Goal: Task Accomplishment & Management: Manage account settings

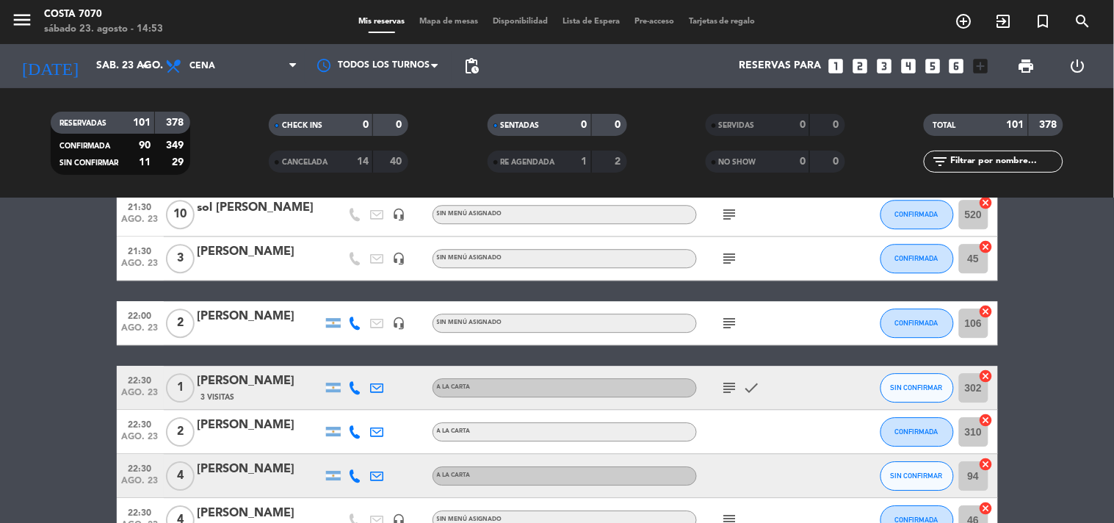
scroll to position [1141, 0]
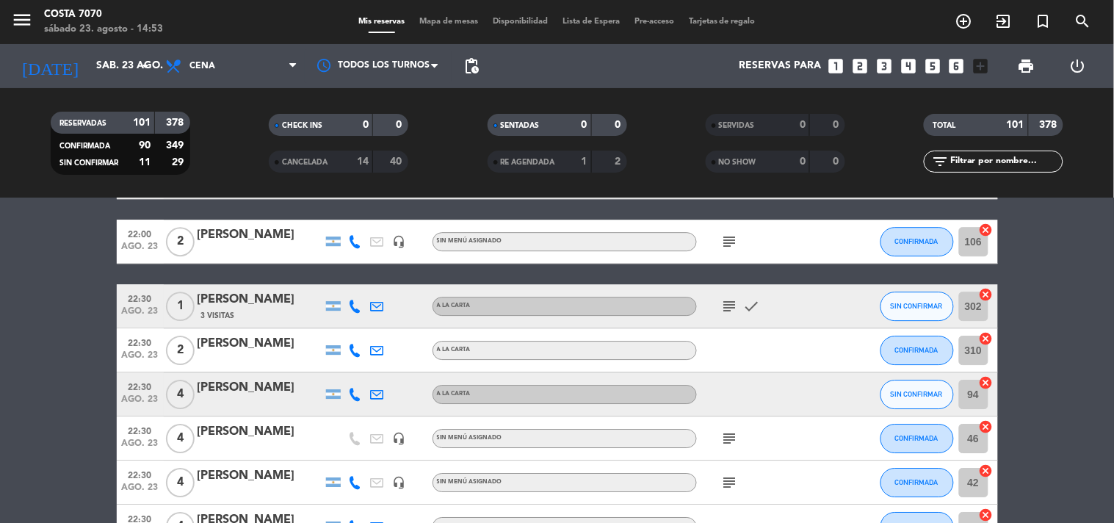
click at [879, 294] on div "22:30 ago. 23 1 Alvaro Araya 3 Visitas A LA CARTA subject check SIN CONFIRMAR 3…" at bounding box center [557, 306] width 881 height 44
click at [888, 302] on button "SIN CONFIRMAR" at bounding box center [916, 305] width 73 height 29
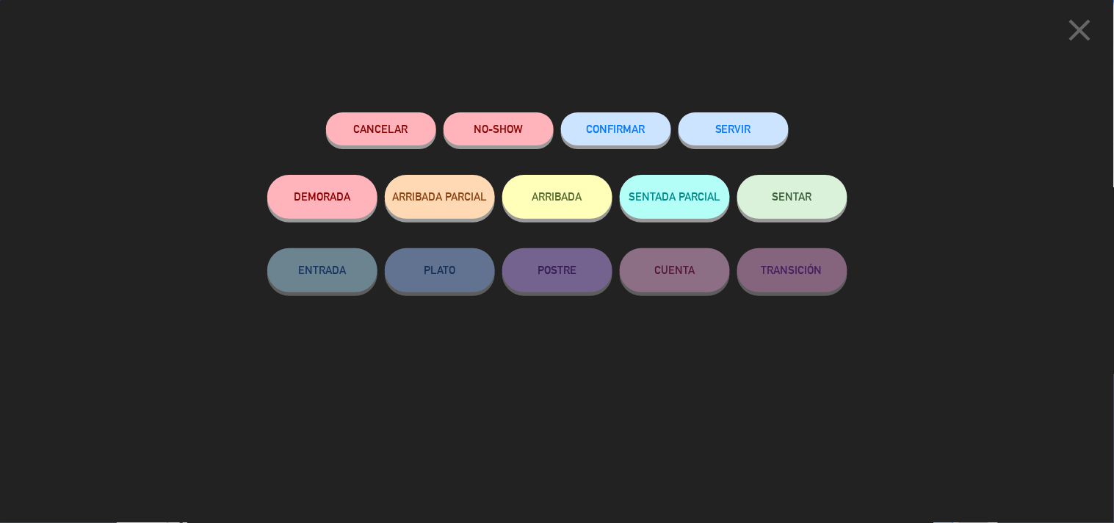
drag, startPoint x: 584, startPoint y: 114, endPoint x: 589, endPoint y: 123, distance: 9.8
click at [589, 123] on button "CONFIRMAR" at bounding box center [616, 128] width 110 height 33
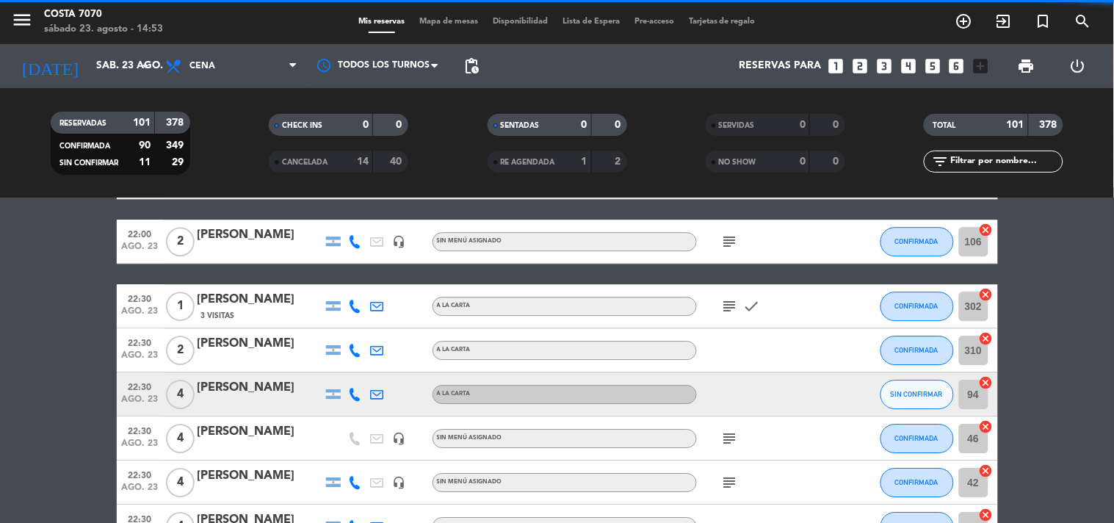
scroll to position [1223, 0]
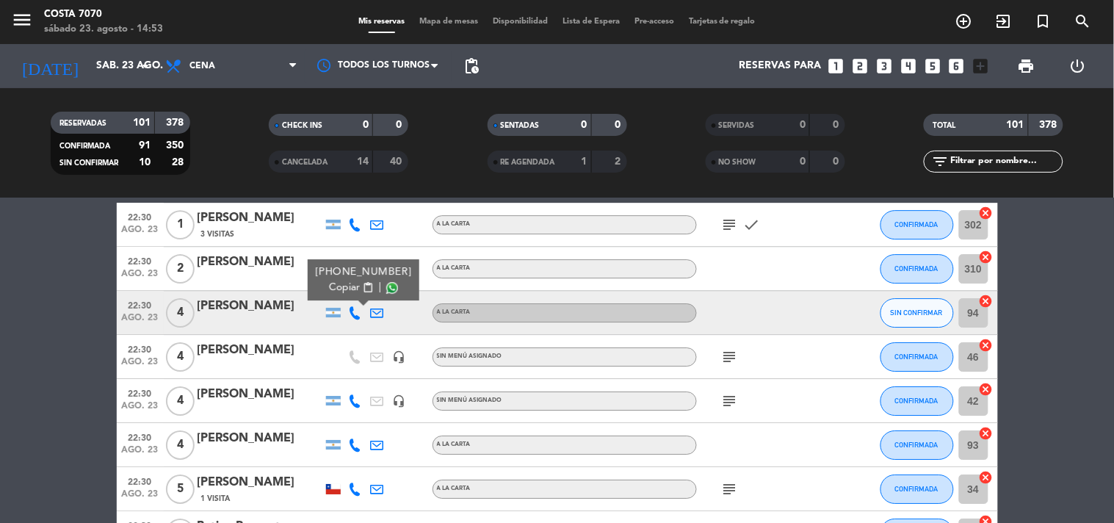
click at [349, 286] on span "Copiar" at bounding box center [344, 287] width 31 height 15
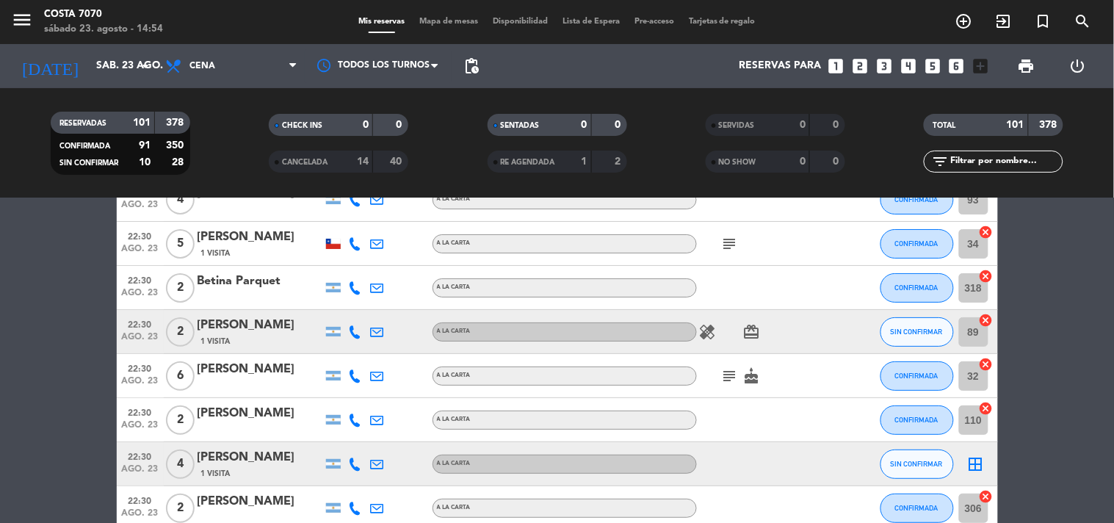
scroll to position [1550, 0]
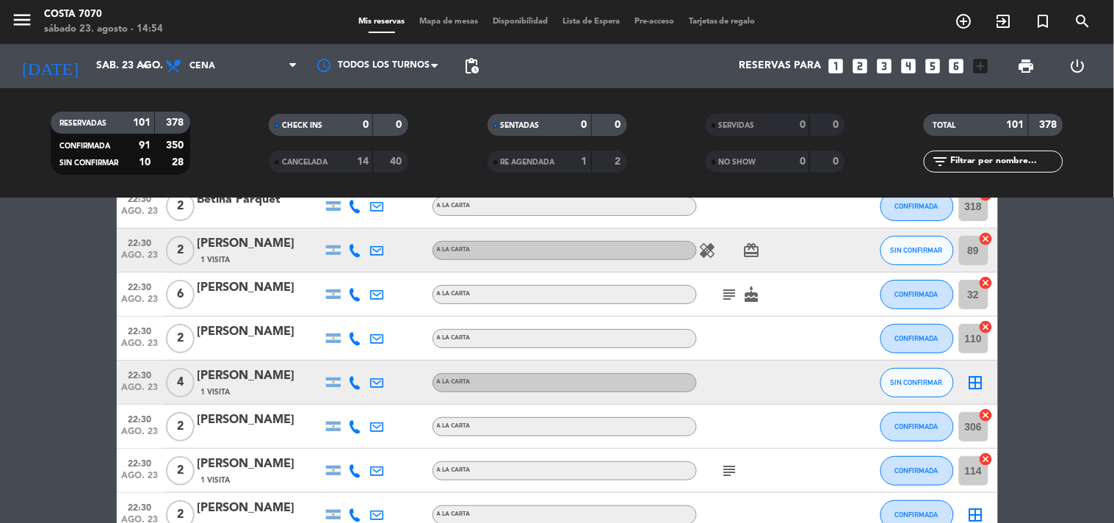
click at [357, 376] on icon at bounding box center [355, 382] width 13 height 13
click at [339, 354] on span "Copiar" at bounding box center [341, 356] width 31 height 15
click at [221, 386] on span "1 Visita" at bounding box center [215, 392] width 29 height 12
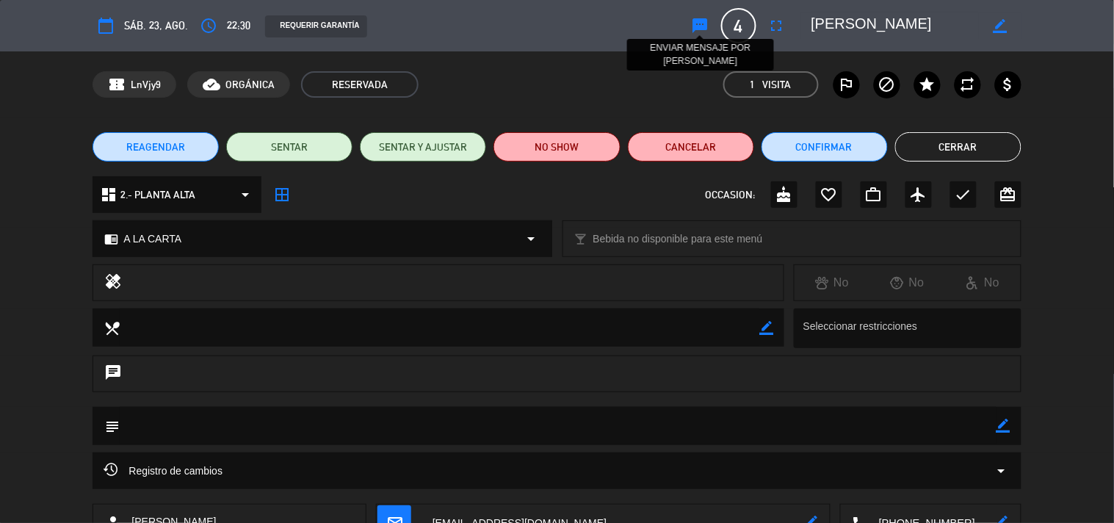
click at [701, 32] on icon "sms" at bounding box center [700, 26] width 18 height 18
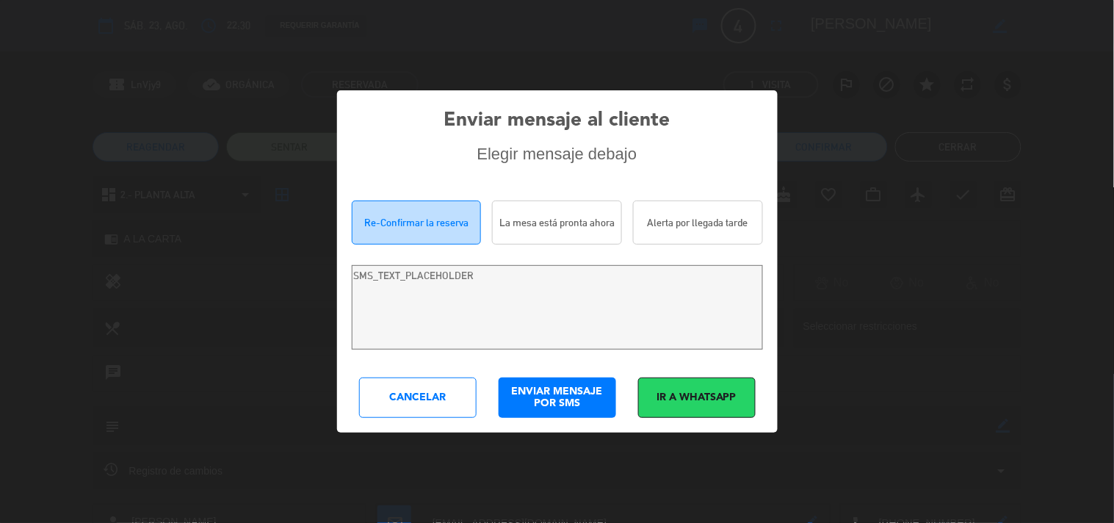
type textarea "Hola eugenia rooney! Estamos escribiendo para re-confirmar su reserva en Costa …"
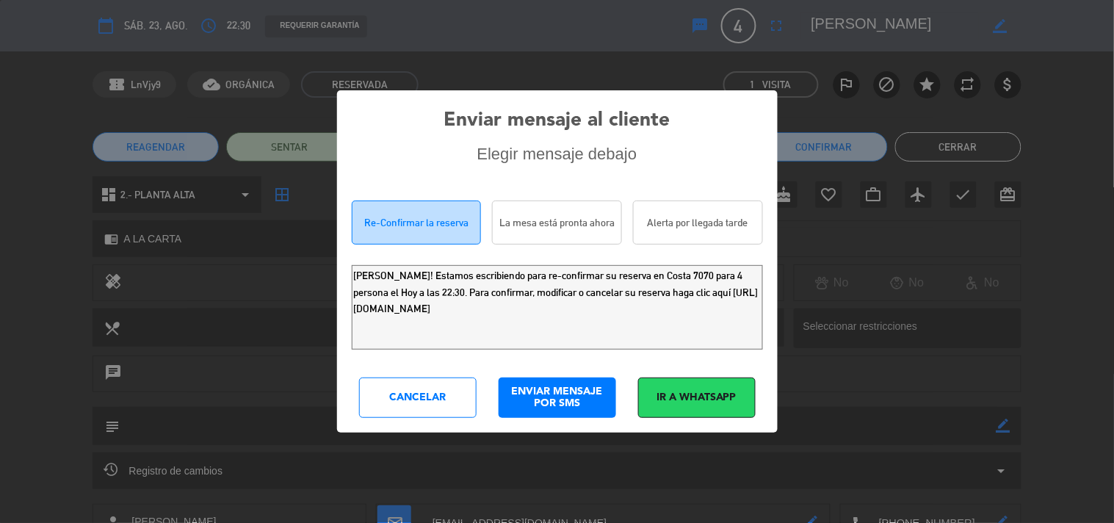
drag, startPoint x: 674, startPoint y: 316, endPoint x: 41, endPoint y: 233, distance: 638.2
click at [56, 244] on div "Enviar mensaje al cliente Elegir mensaje debajo Re-Confirmar la reserva La mesa…" at bounding box center [557, 261] width 1114 height 523
click at [429, 404] on div "Cancelar" at bounding box center [417, 397] width 117 height 40
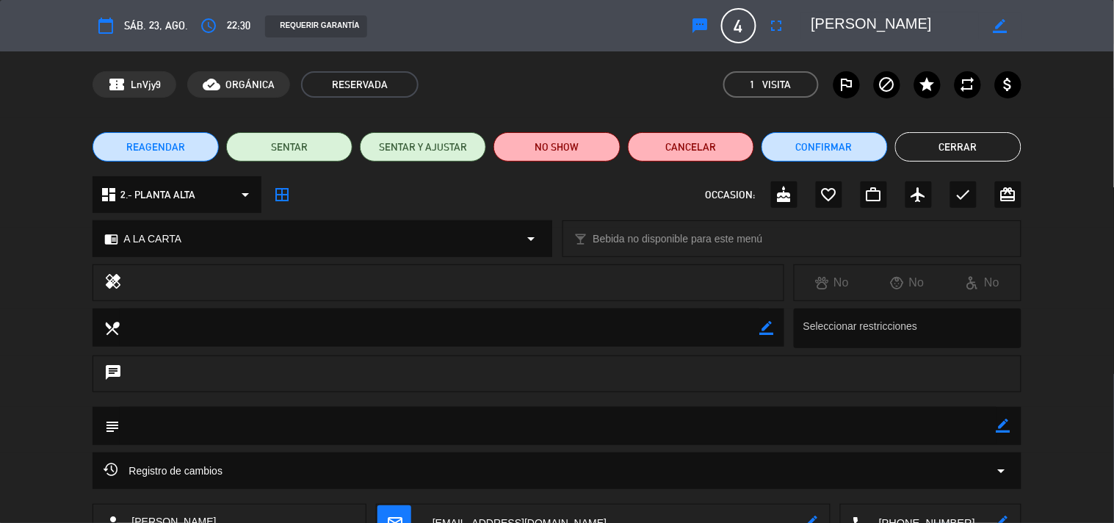
click at [937, 142] on button "Cerrar" at bounding box center [958, 146] width 126 height 29
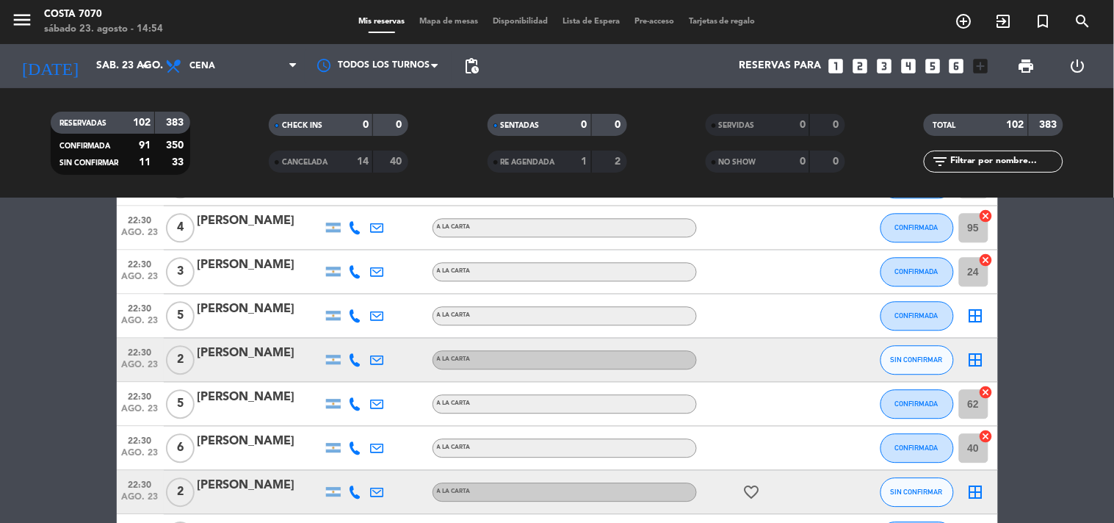
scroll to position [2446, 0]
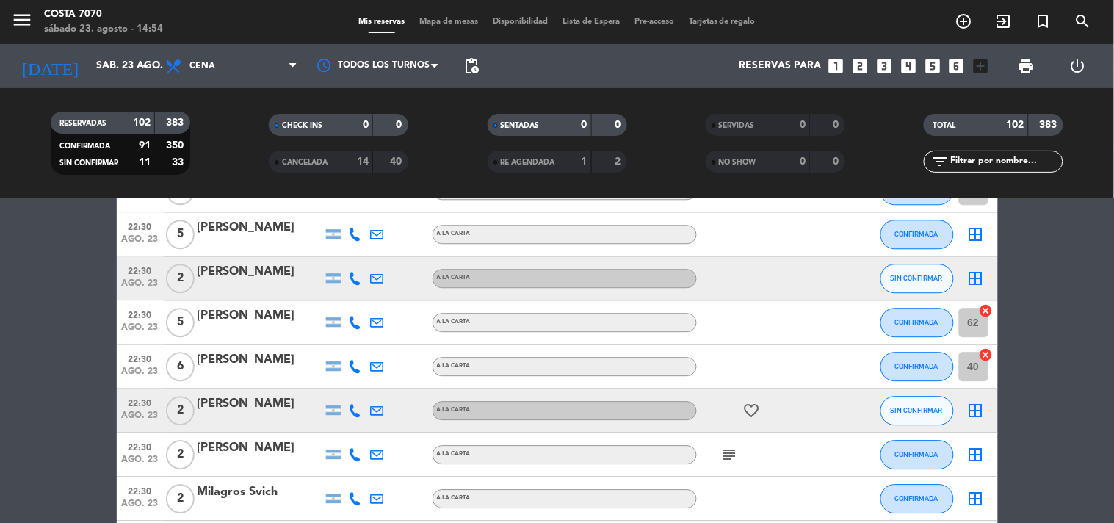
click at [356, 405] on icon at bounding box center [355, 410] width 13 height 13
click at [346, 383] on span "Copiar" at bounding box center [344, 384] width 31 height 15
click at [269, 402] on div "[PERSON_NAME]" at bounding box center [259, 403] width 125 height 19
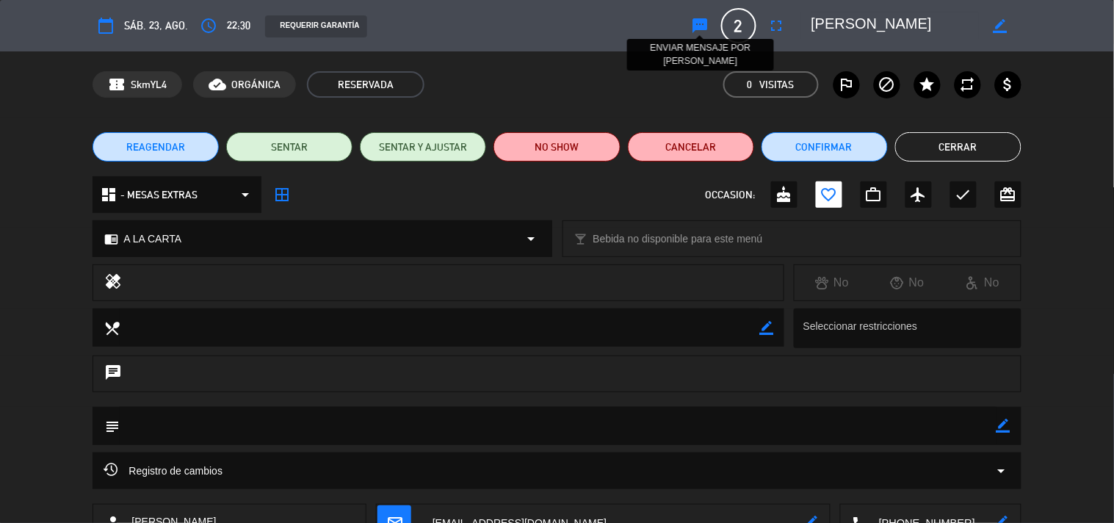
click at [692, 23] on icon "sms" at bounding box center [700, 26] width 18 height 18
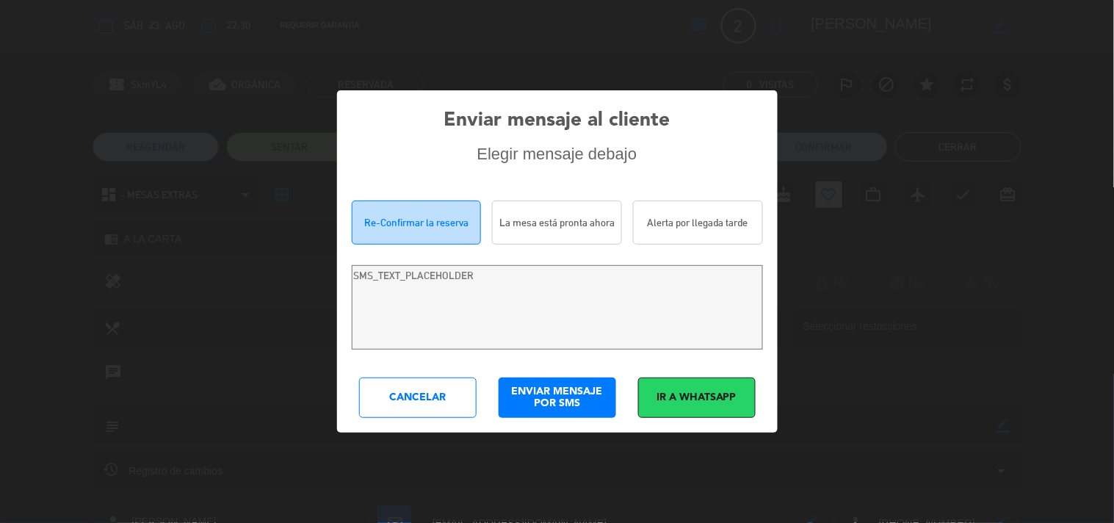
type textarea "Hola Micaela Torres! Estamos escribiendo para re-confirmar su reserva en Costa …"
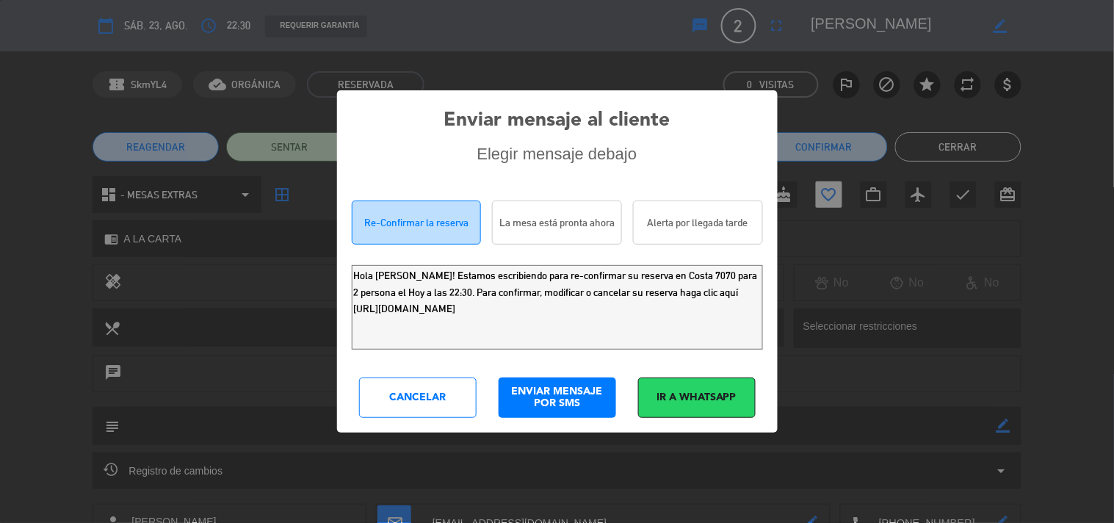
drag, startPoint x: 515, startPoint y: 283, endPoint x: 1, endPoint y: 158, distance: 529.5
click at [0, 181] on div "Enviar mensaje al cliente Elegir mensaje debajo Re-Confirmar la reserva La mesa…" at bounding box center [557, 261] width 1114 height 523
click at [450, 399] on div "Cancelar" at bounding box center [417, 397] width 117 height 40
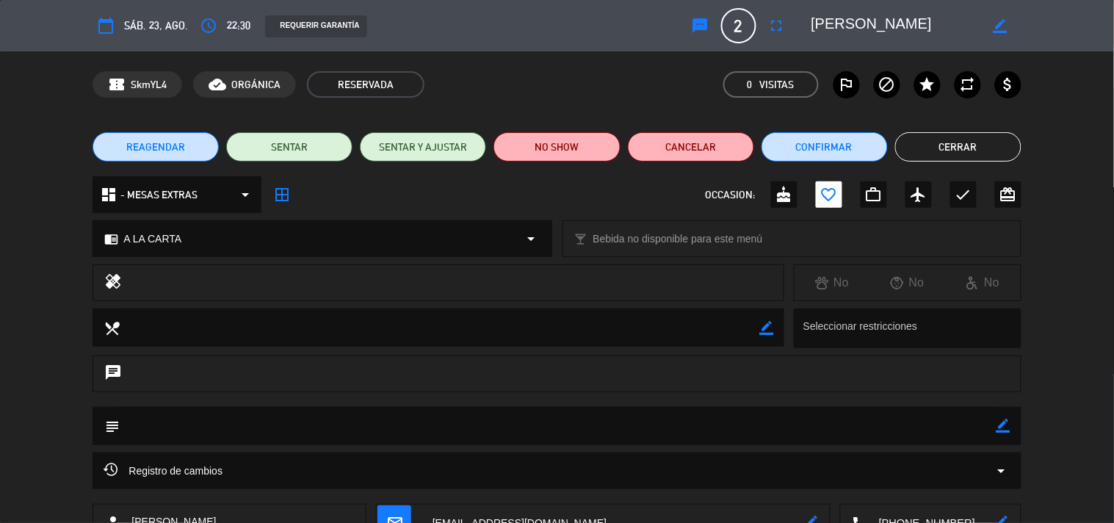
click at [976, 148] on button "Cerrar" at bounding box center [958, 146] width 126 height 29
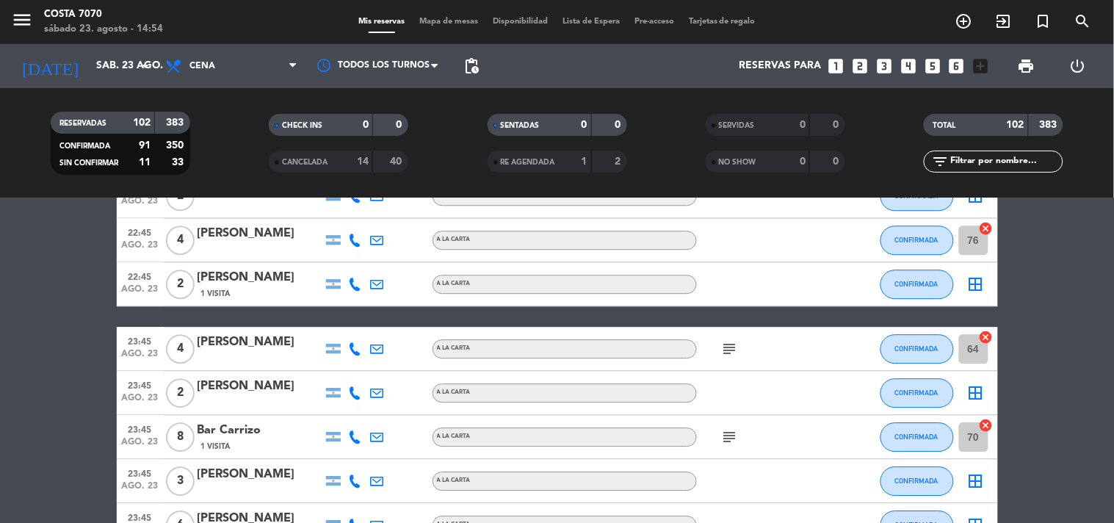
scroll to position [4322, 0]
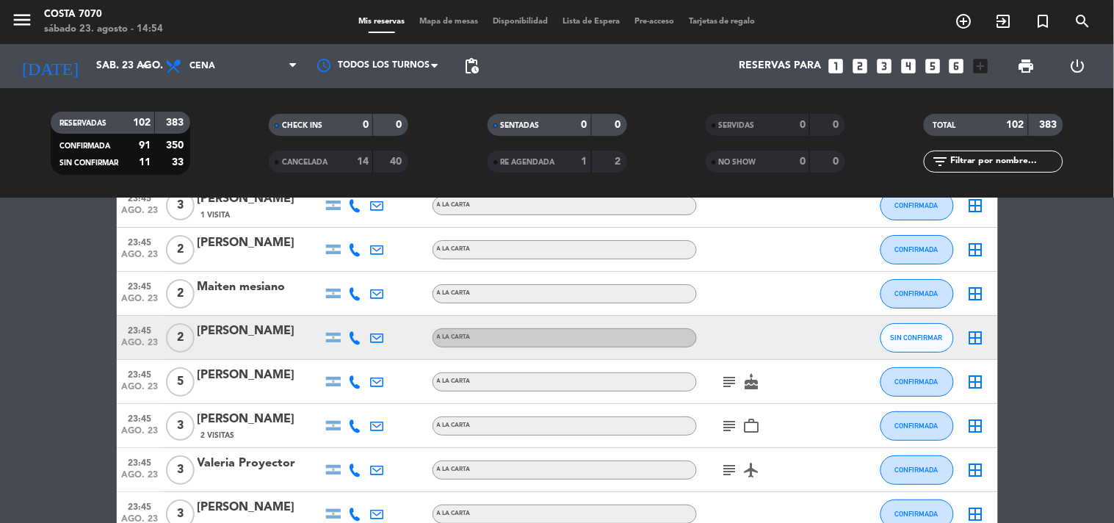
click at [358, 333] on icon at bounding box center [355, 337] width 13 height 13
drag, startPoint x: 342, startPoint y: 310, endPoint x: 333, endPoint y: 301, distance: 13.5
click at [342, 310] on span "Copiar" at bounding box center [344, 312] width 31 height 15
click at [288, 350] on div at bounding box center [259, 347] width 125 height 12
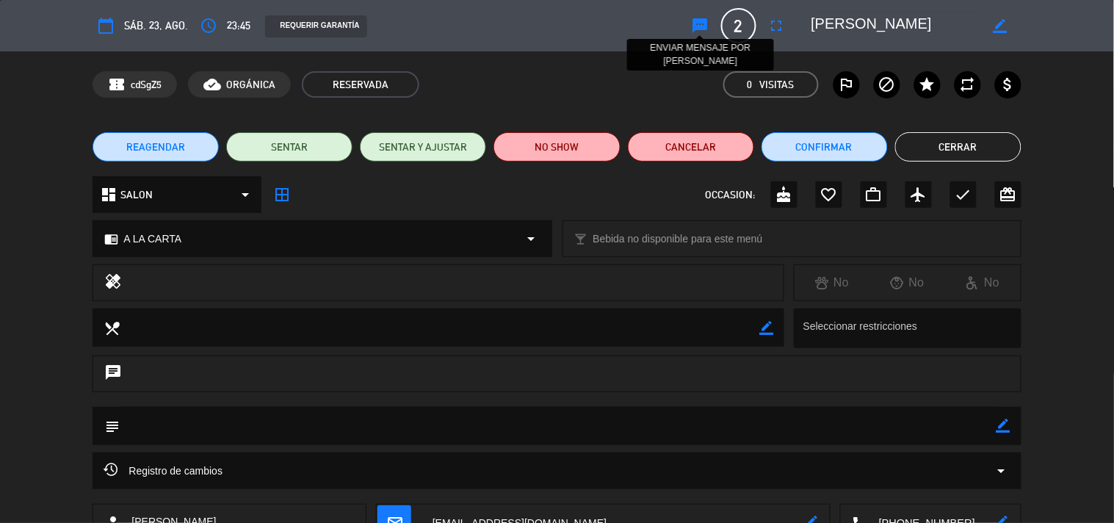
click at [702, 23] on icon "sms" at bounding box center [700, 26] width 18 height 18
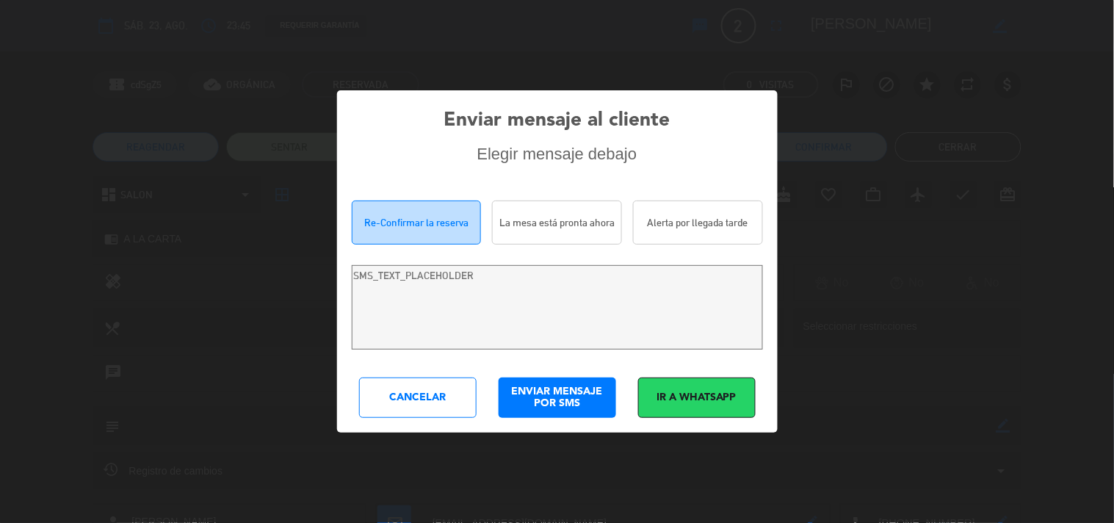
type textarea "Hola Sandra mendoza! Estamos escribiendo para re-confirmar su reserva en Costa …"
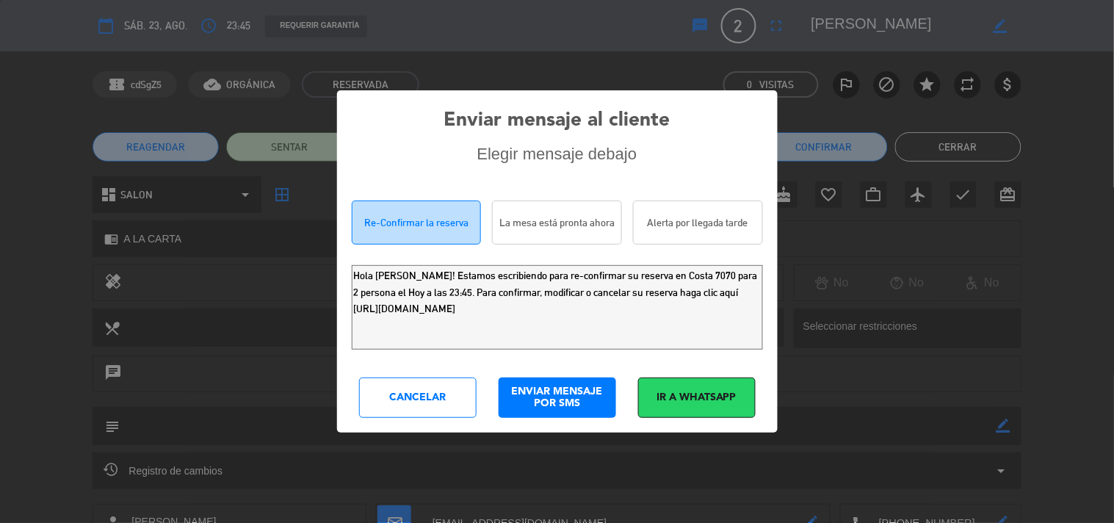
drag, startPoint x: 689, startPoint y: 316, endPoint x: 8, endPoint y: 100, distance: 713.8
click at [0, 172] on div "Enviar mensaje al cliente Elegir mensaje debajo Re-Confirmar la reserva La mesa…" at bounding box center [557, 261] width 1114 height 523
click at [453, 390] on div "Cancelar" at bounding box center [417, 397] width 117 height 40
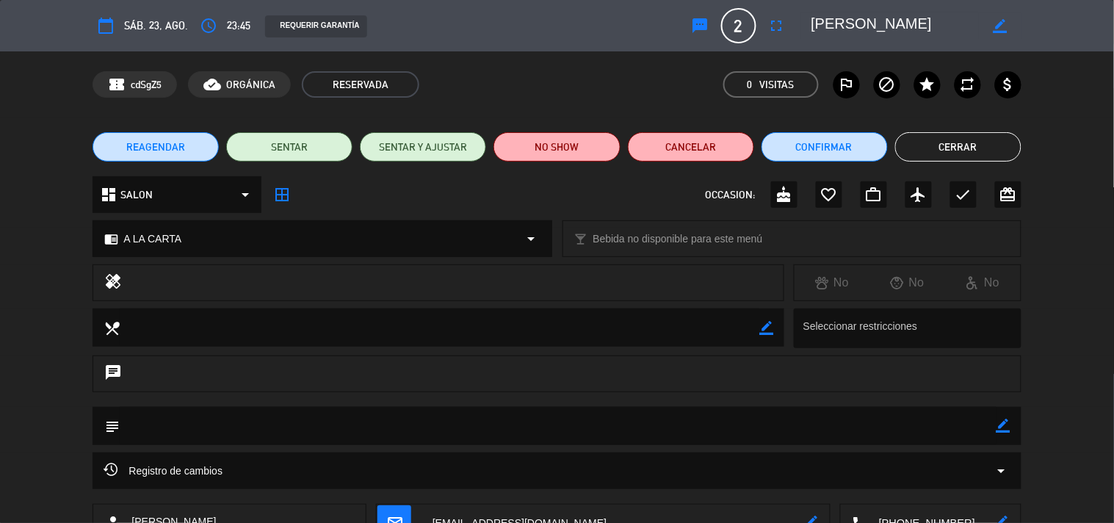
click at [929, 139] on button "Cerrar" at bounding box center [958, 146] width 126 height 29
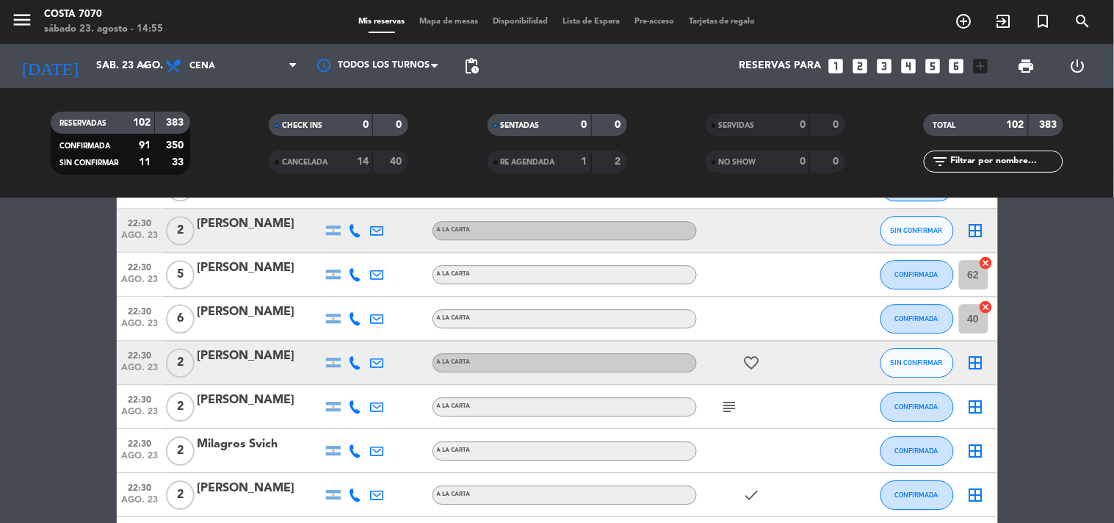
scroll to position [2331, 0]
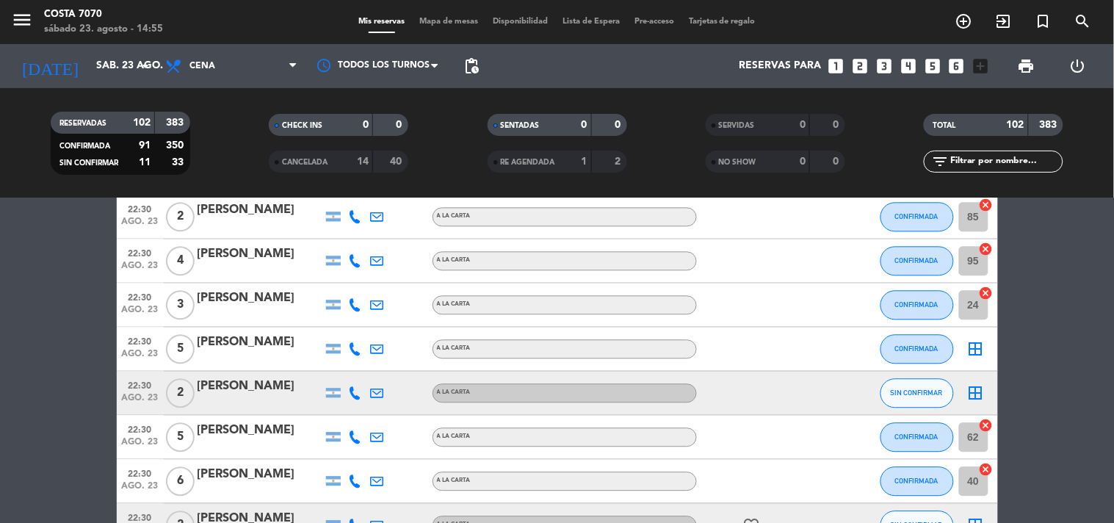
click at [975, 157] on input "text" at bounding box center [1005, 161] width 114 height 16
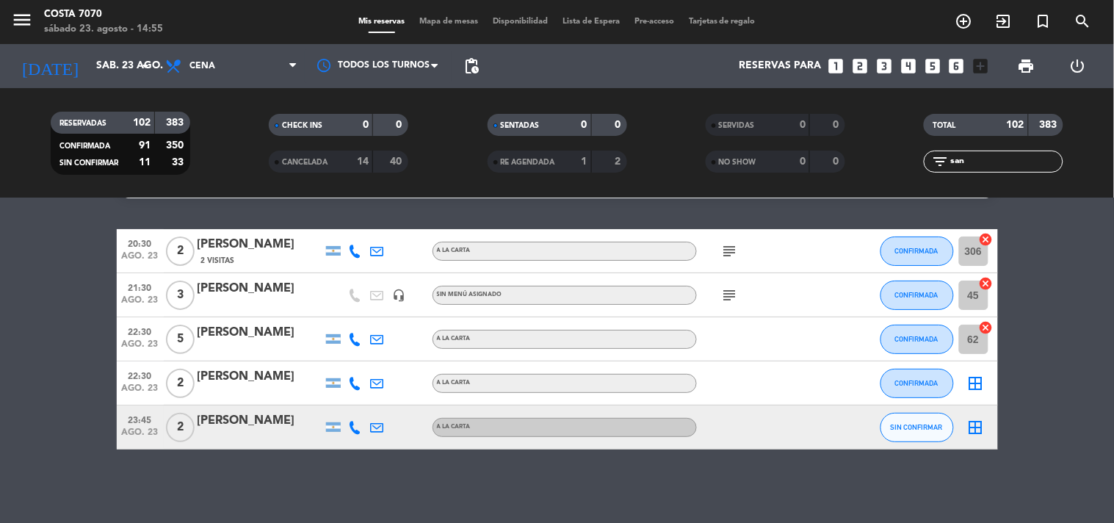
scroll to position [0, 0]
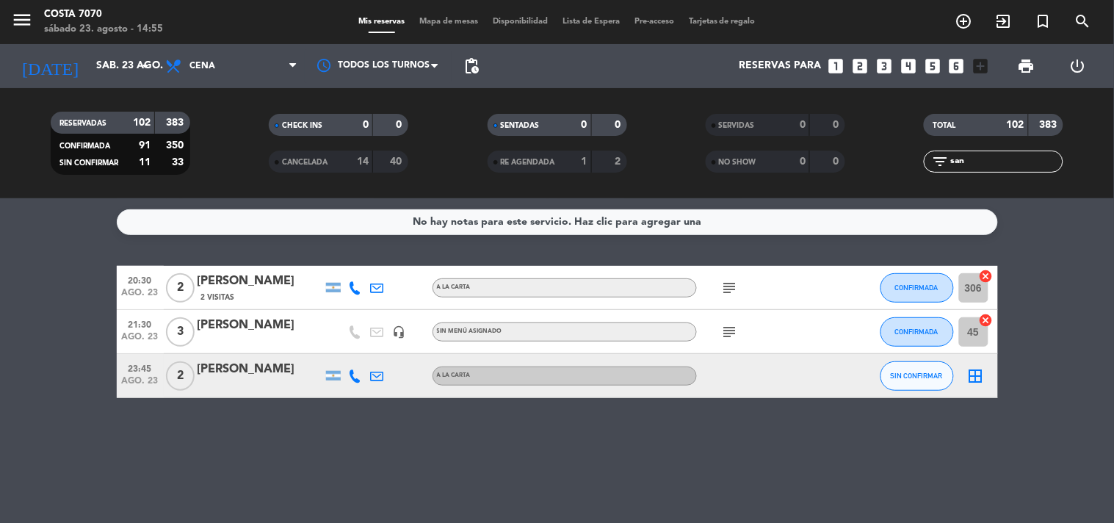
type input "san"
click at [896, 367] on button "SIN CONFIRMAR" at bounding box center [916, 375] width 73 height 29
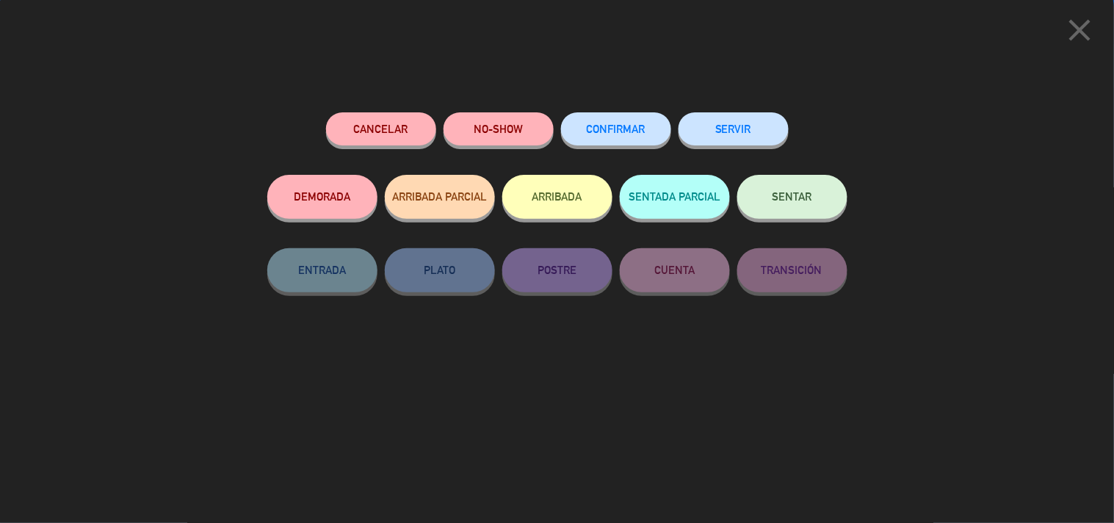
drag, startPoint x: 634, startPoint y: 121, endPoint x: 596, endPoint y: 109, distance: 40.2
click at [633, 121] on button "CONFIRMAR" at bounding box center [616, 128] width 110 height 33
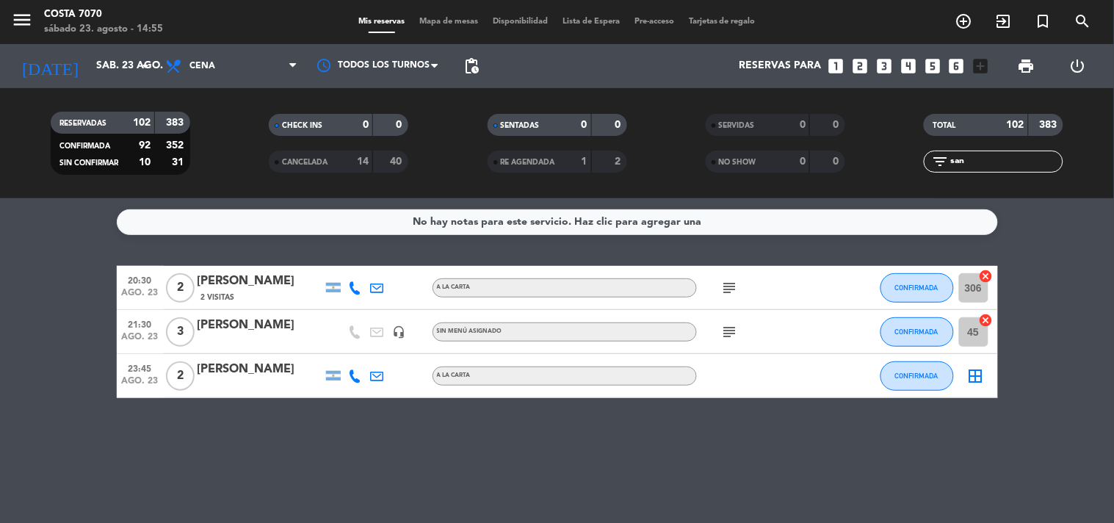
click at [953, 158] on input "san" at bounding box center [1005, 161] width 114 height 16
click at [957, 152] on div "filter_list san" at bounding box center [992, 161] width 139 height 22
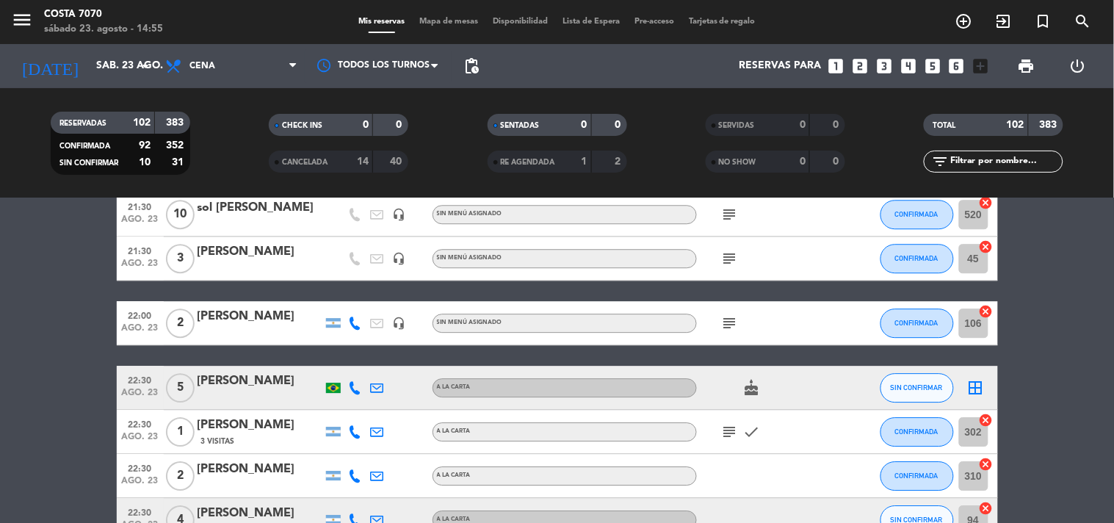
scroll to position [1141, 0]
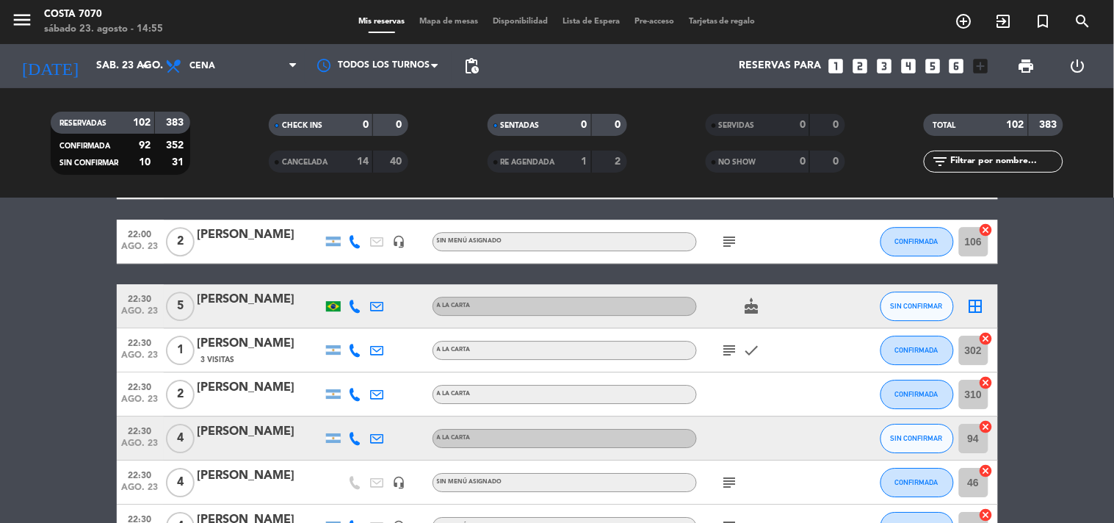
click at [361, 299] on icon at bounding box center [355, 305] width 13 height 13
click at [352, 282] on button "Copiar content_paste" at bounding box center [348, 280] width 45 height 15
click at [261, 306] on div "[PERSON_NAME]" at bounding box center [259, 299] width 125 height 19
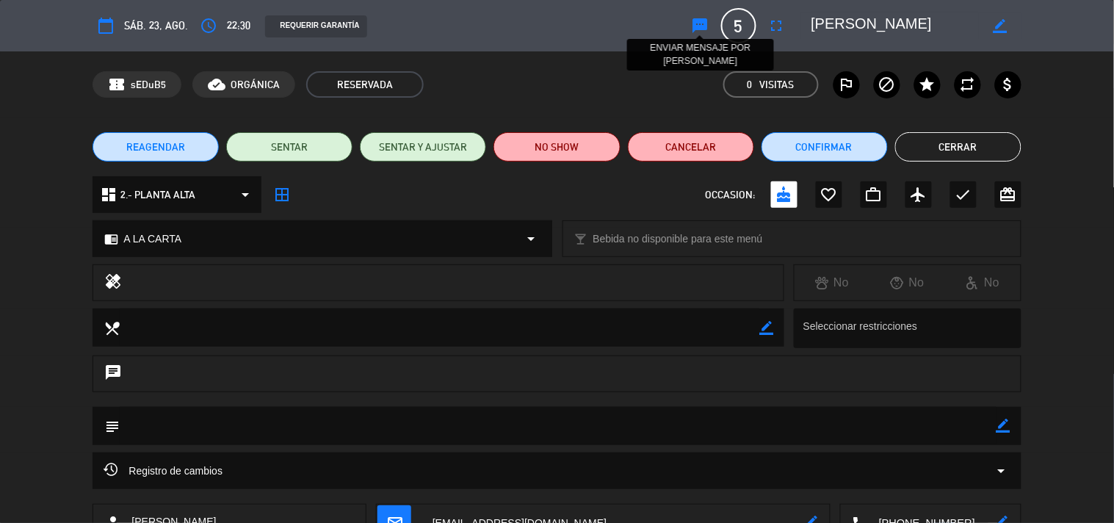
click at [707, 19] on icon "sms" at bounding box center [700, 26] width 18 height 18
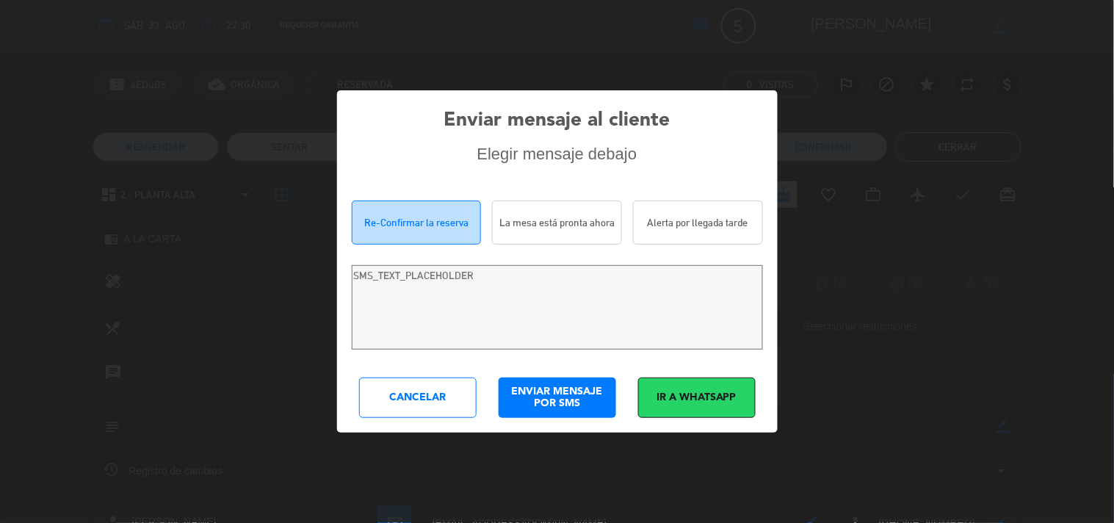
type textarea "Hola Alexandre Martins Carvalho! Estamos escribiendo para re-confirmar su reser…"
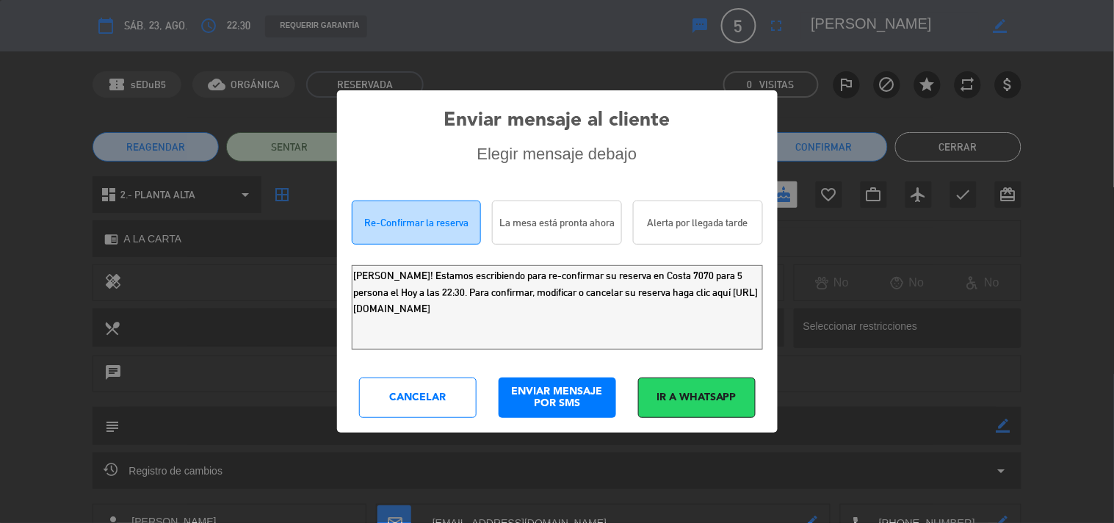
drag, startPoint x: 741, startPoint y: 313, endPoint x: 42, endPoint y: 166, distance: 714.8
click at [55, 180] on div "Enviar mensaje al cliente Elegir mensaje debajo Re-Confirmar la reserva La mesa…" at bounding box center [557, 261] width 1114 height 523
click at [451, 385] on div "Cancelar" at bounding box center [417, 397] width 117 height 40
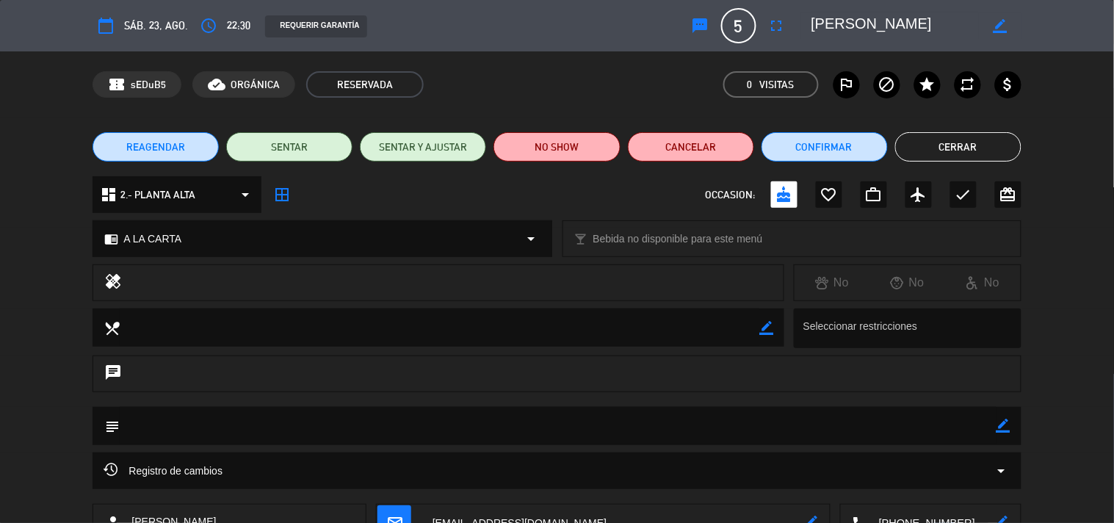
click at [935, 140] on button "Cerrar" at bounding box center [958, 146] width 126 height 29
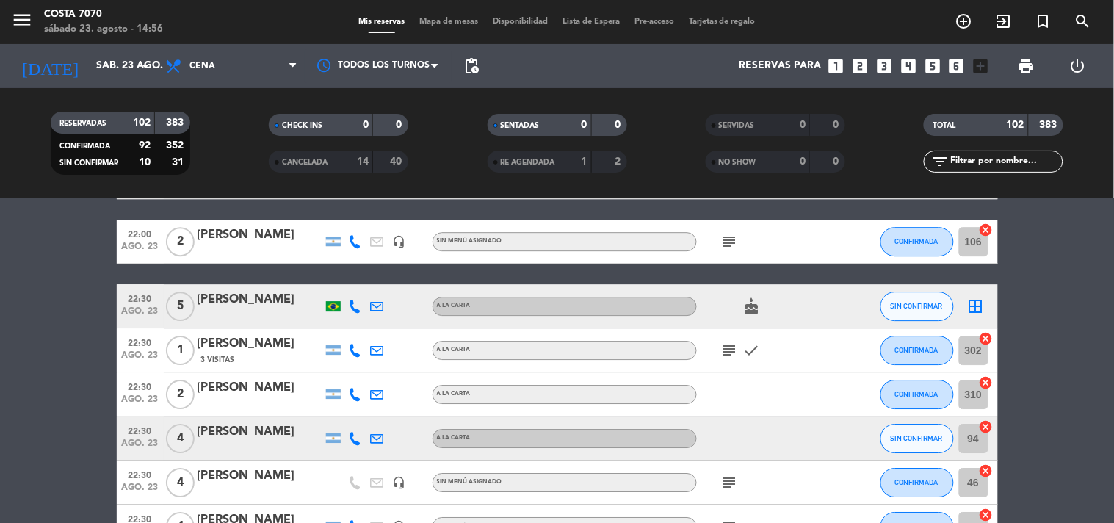
click at [351, 433] on icon at bounding box center [355, 438] width 13 height 13
drag, startPoint x: 346, startPoint y: 407, endPoint x: 340, endPoint y: 399, distance: 10.4
click at [346, 407] on span "Copiar" at bounding box center [344, 412] width 31 height 15
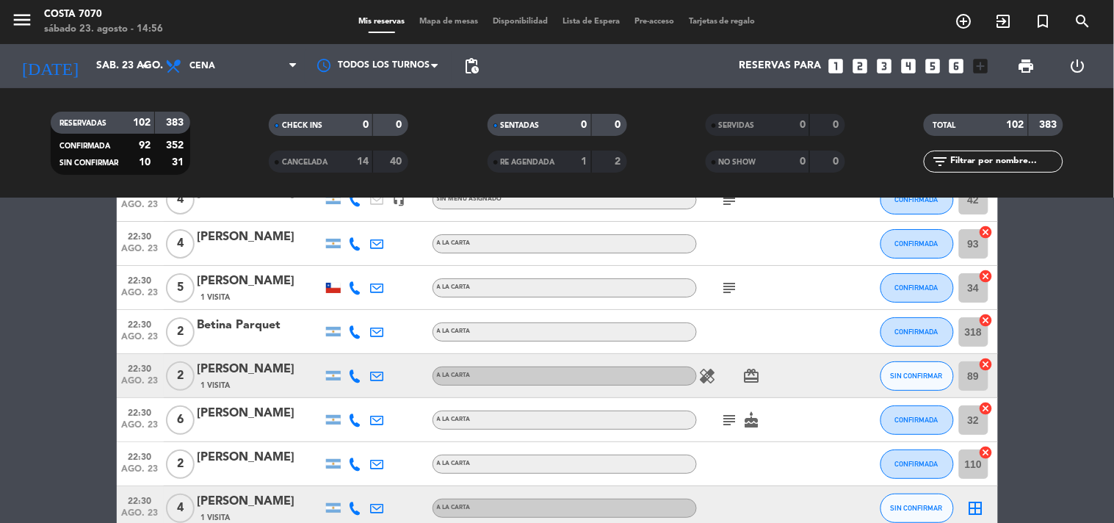
scroll to position [1550, 0]
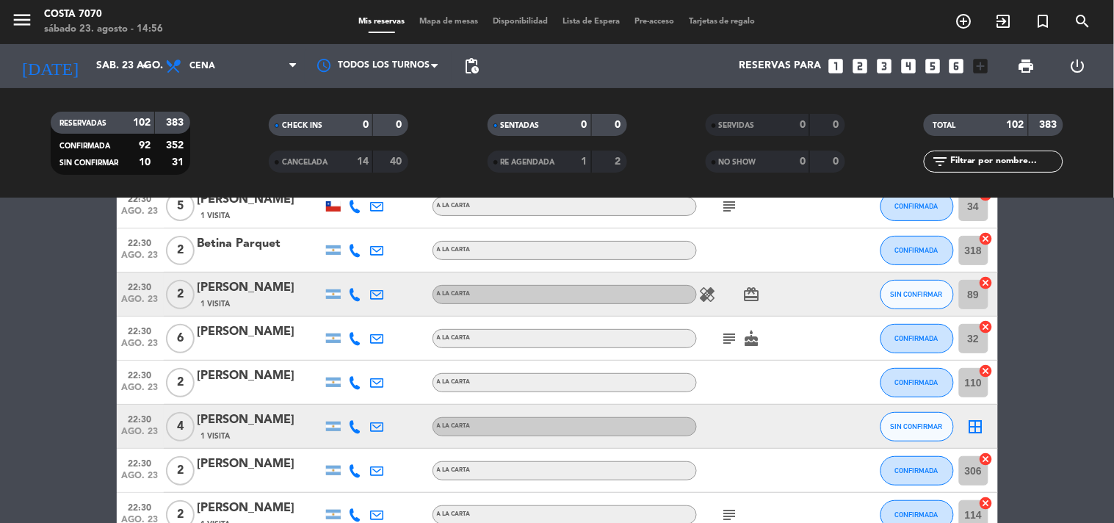
click at [356, 424] on icon at bounding box center [355, 426] width 13 height 13
click at [355, 407] on button "Copiar content_paste" at bounding box center [348, 400] width 45 height 15
click at [896, 424] on span "SIN CONFIRMAR" at bounding box center [916, 426] width 52 height 8
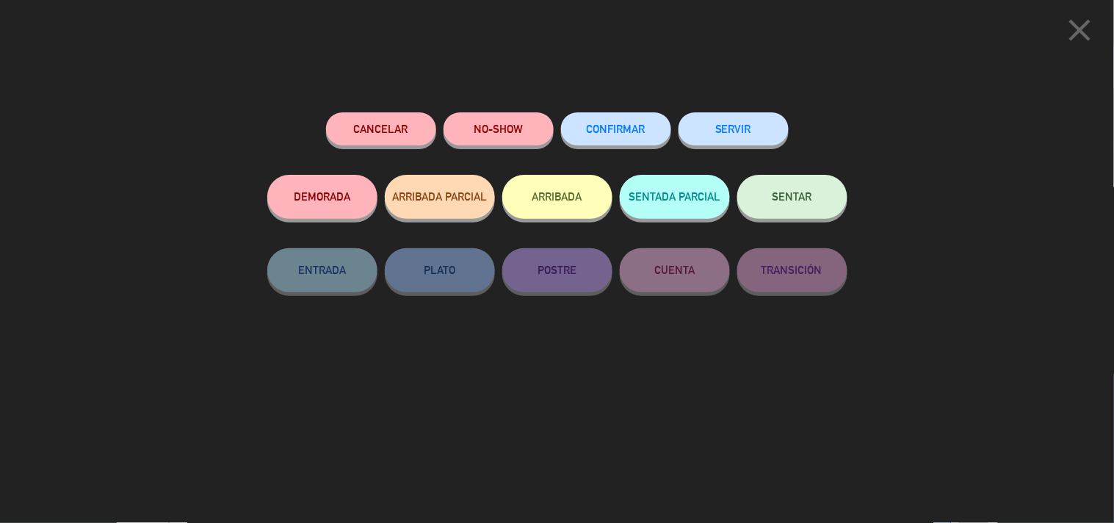
click at [655, 145] on div "CONFIRMAR" at bounding box center [616, 143] width 110 height 62
click at [628, 134] on span "CONFIRMAR" at bounding box center [615, 129] width 59 height 12
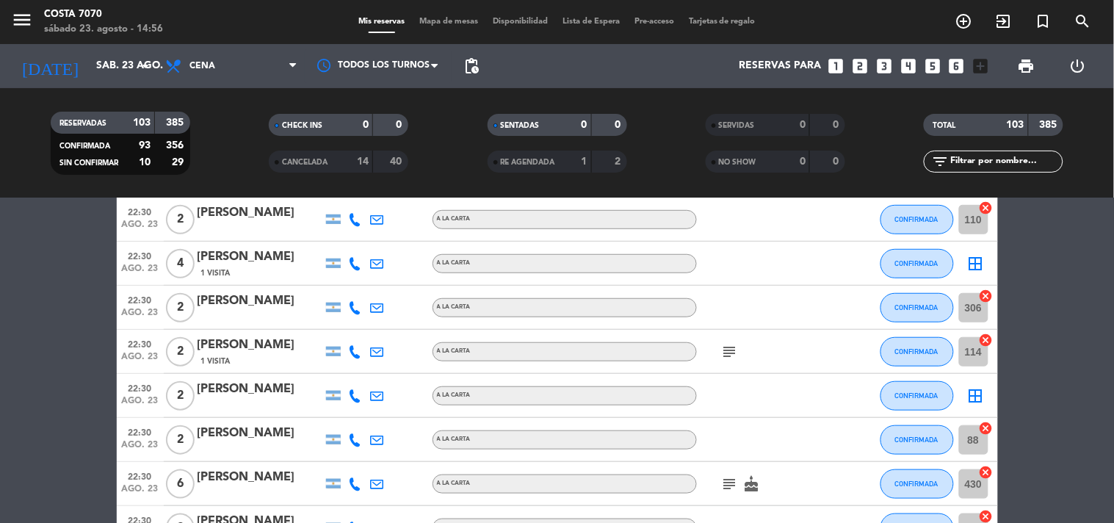
scroll to position [1957, 0]
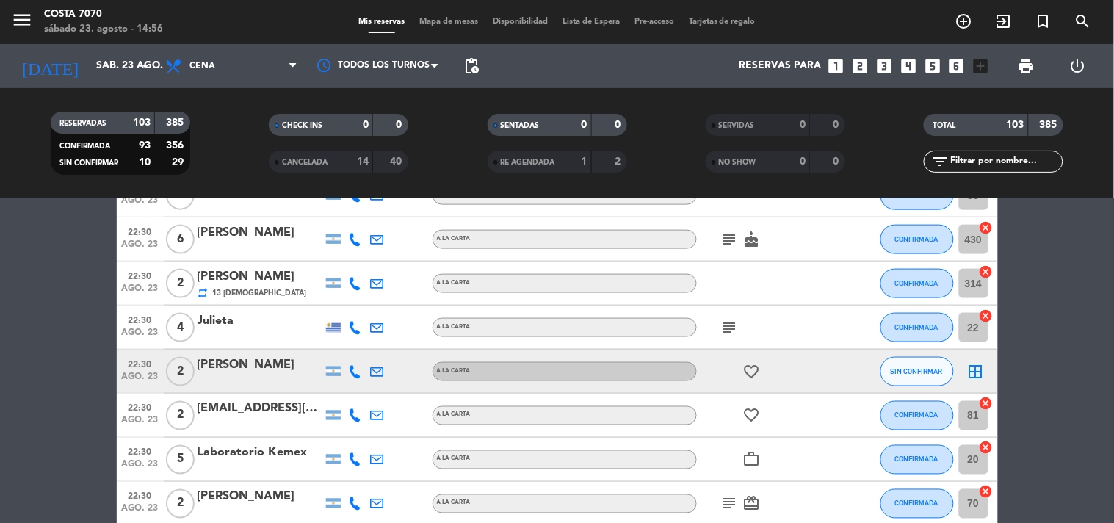
drag, startPoint x: 353, startPoint y: 361, endPoint x: 347, endPoint y: 351, distance: 11.8
click at [354, 360] on div at bounding box center [355, 370] width 22 height 43
click at [358, 368] on icon at bounding box center [355, 371] width 13 height 13
click at [331, 341] on span "Copiar" at bounding box center [344, 345] width 31 height 15
click at [292, 371] on div "[PERSON_NAME]" at bounding box center [259, 364] width 125 height 19
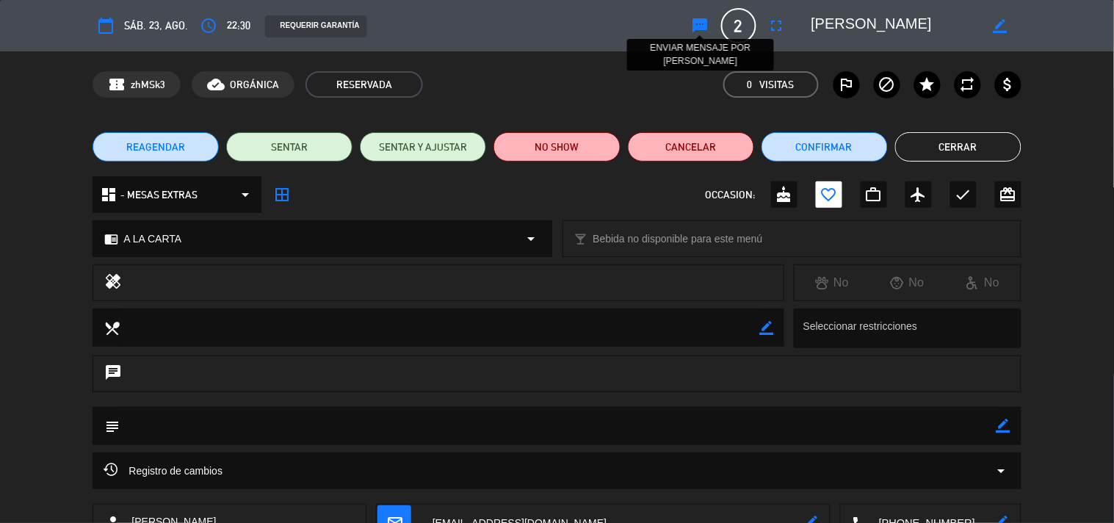
click at [702, 27] on icon "sms" at bounding box center [700, 26] width 18 height 18
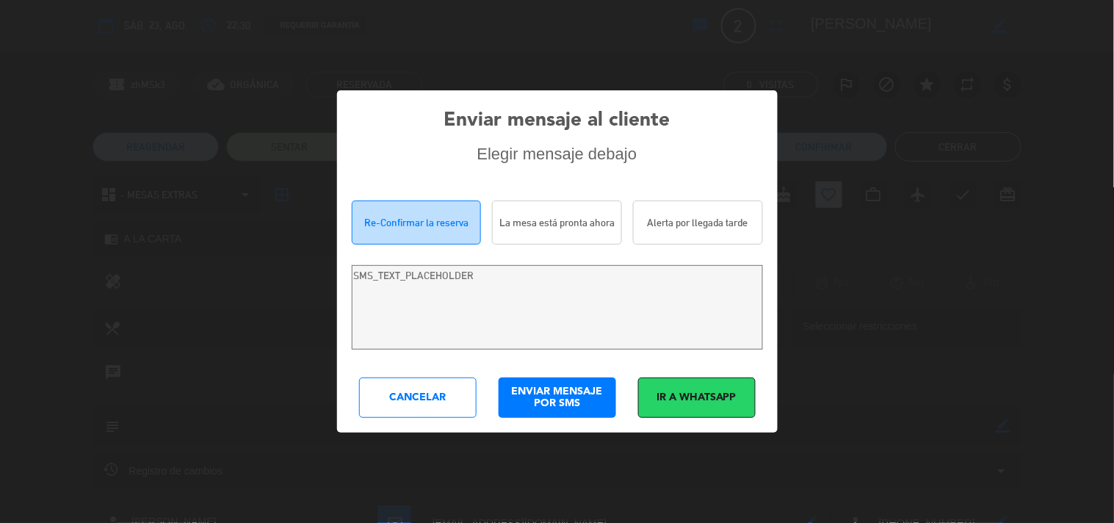
type textarea "Hola Julieta Rodríguez! Estamos escribiendo para re-confirmar su reserva en Cos…"
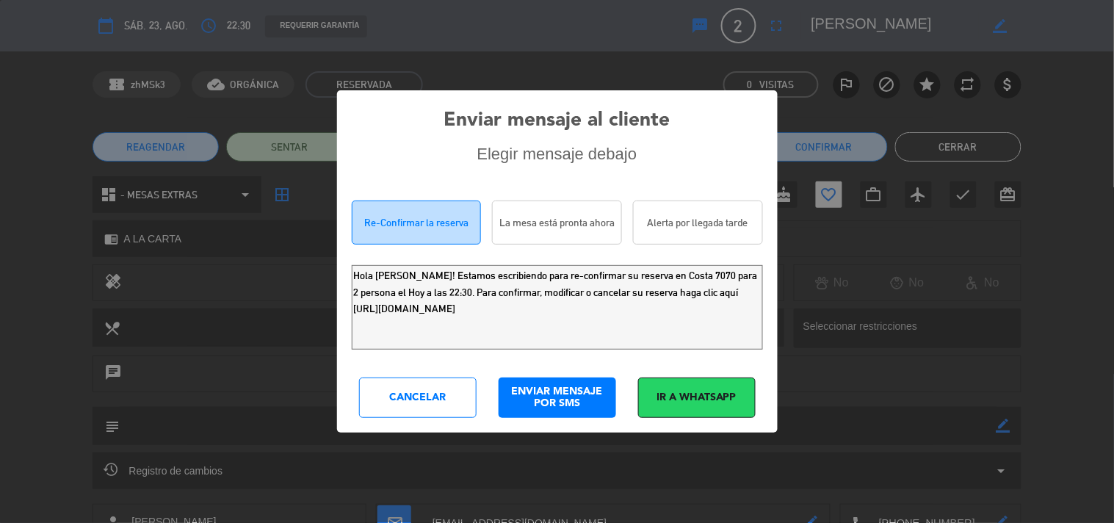
drag, startPoint x: 603, startPoint y: 297, endPoint x: 0, endPoint y: 197, distance: 611.7
click at [0, 201] on div "Enviar mensaje al cliente Elegir mensaje debajo Re-Confirmar la reserva La mesa…" at bounding box center [557, 261] width 1114 height 523
click at [437, 393] on div "Cancelar" at bounding box center [417, 397] width 117 height 40
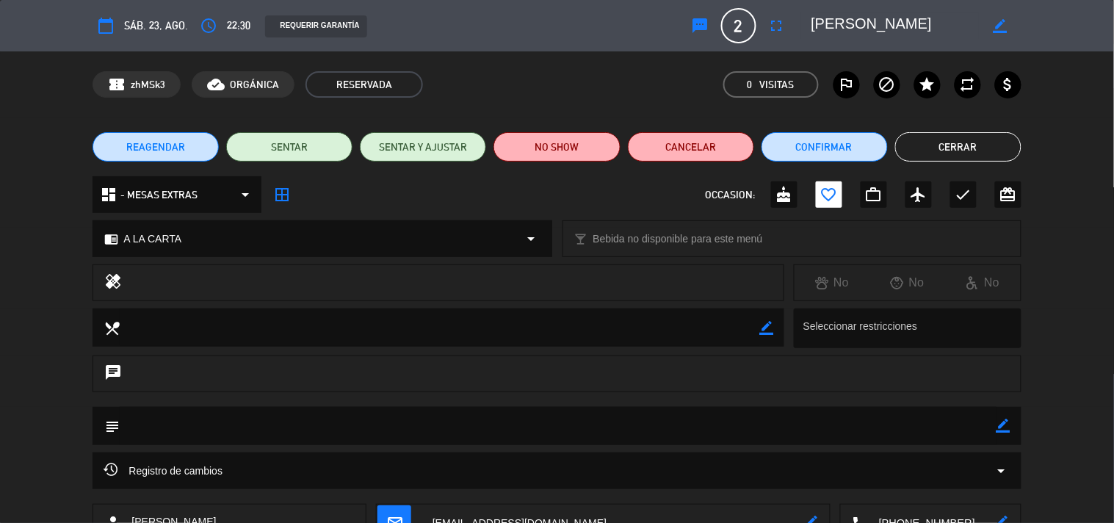
click at [940, 151] on button "Cerrar" at bounding box center [958, 146] width 126 height 29
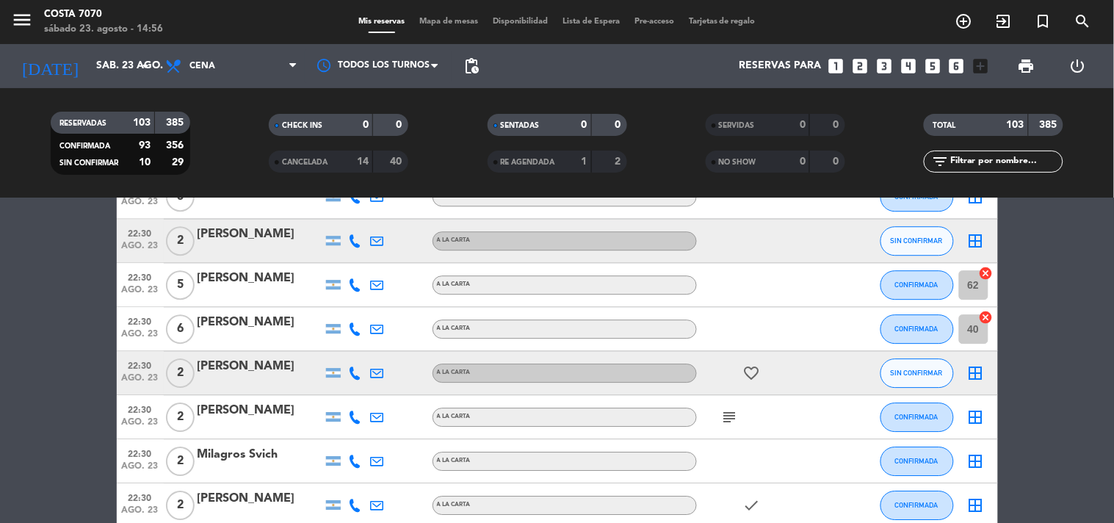
scroll to position [2609, 0]
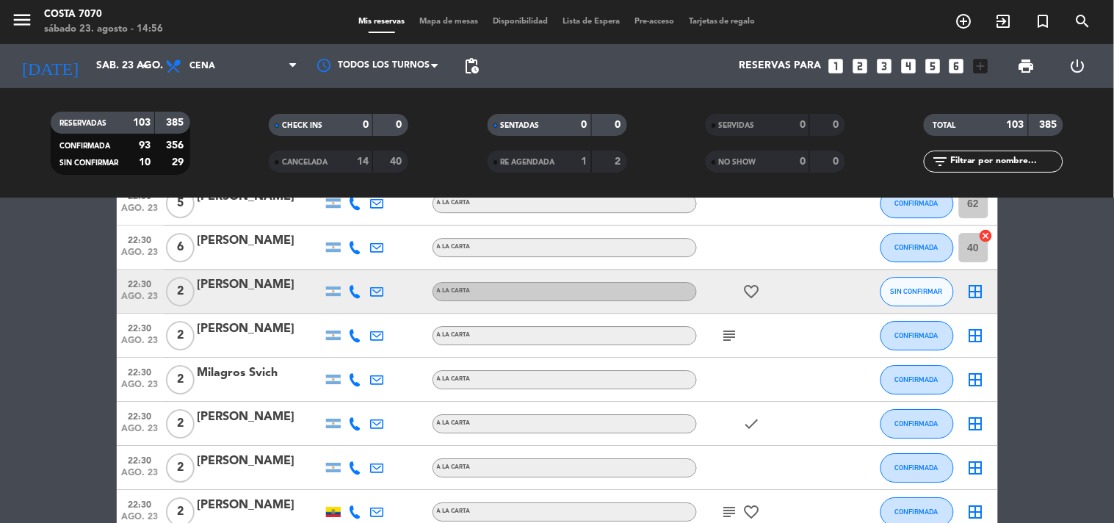
click at [351, 281] on div at bounding box center [355, 290] width 22 height 43
click at [351, 291] on icon at bounding box center [355, 291] width 13 height 13
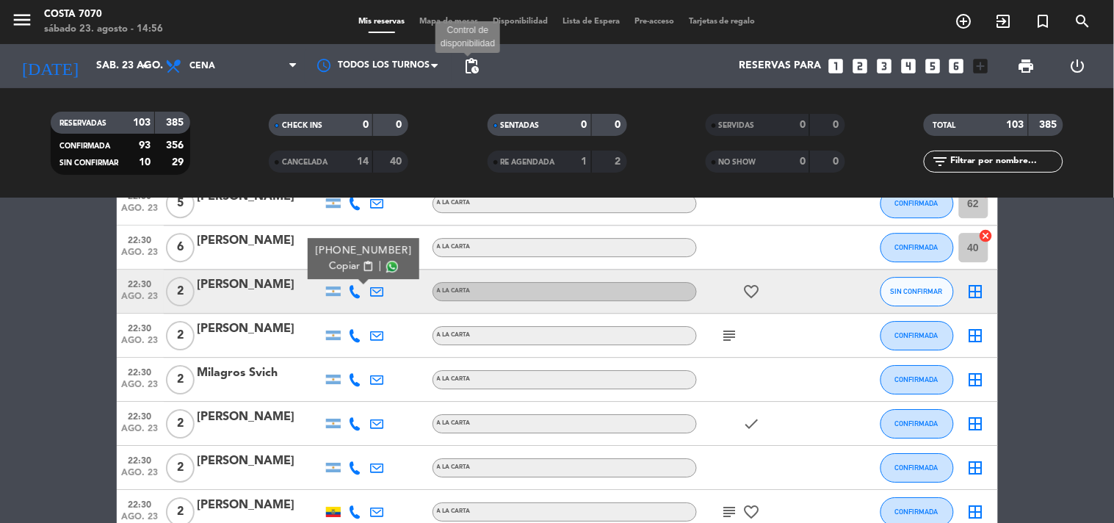
click at [465, 64] on span "pending_actions" at bounding box center [471, 66] width 18 height 18
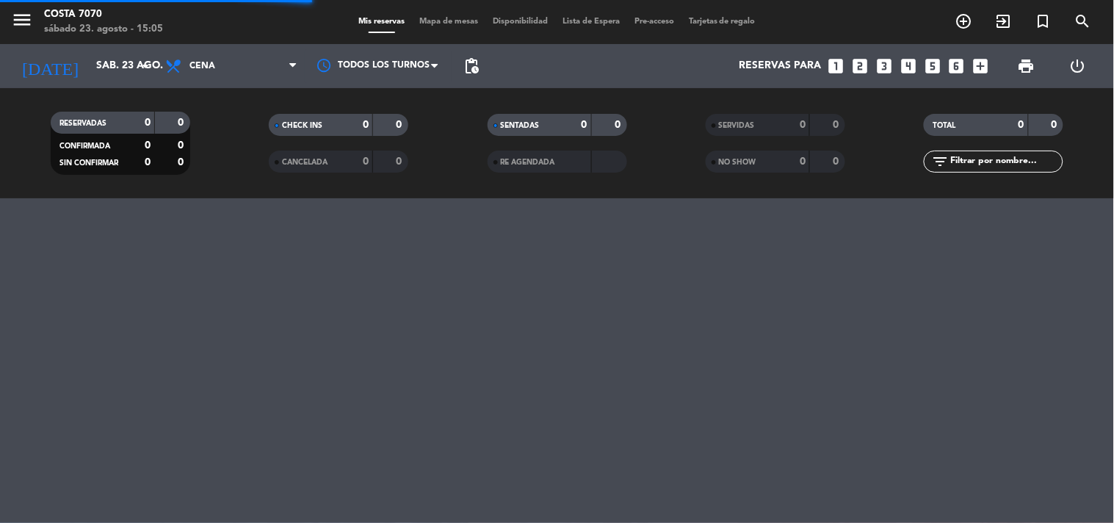
click at [470, 66] on span "pending_actions" at bounding box center [471, 66] width 18 height 18
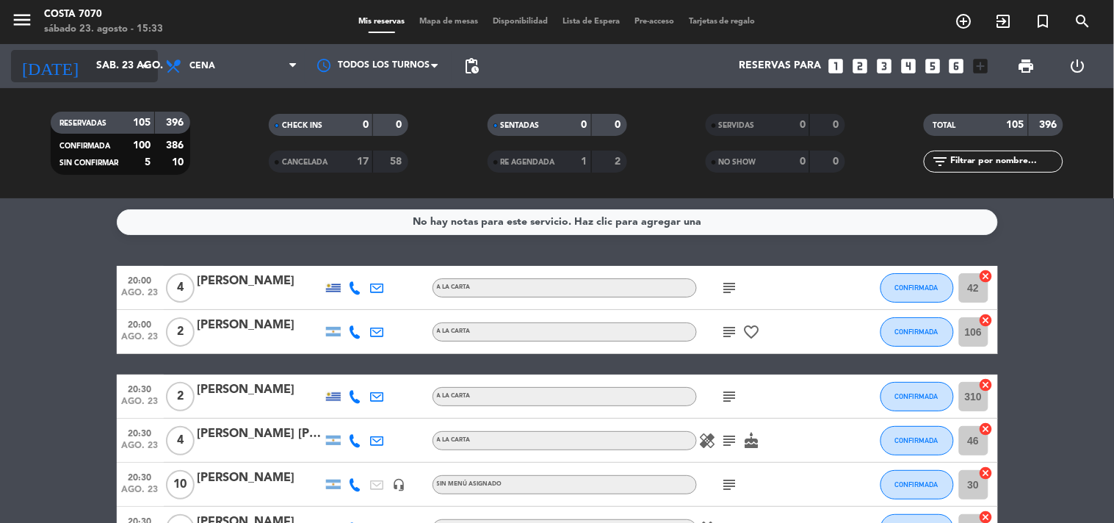
click at [114, 76] on input "sáb. 23 ago." at bounding box center [158, 66] width 139 height 26
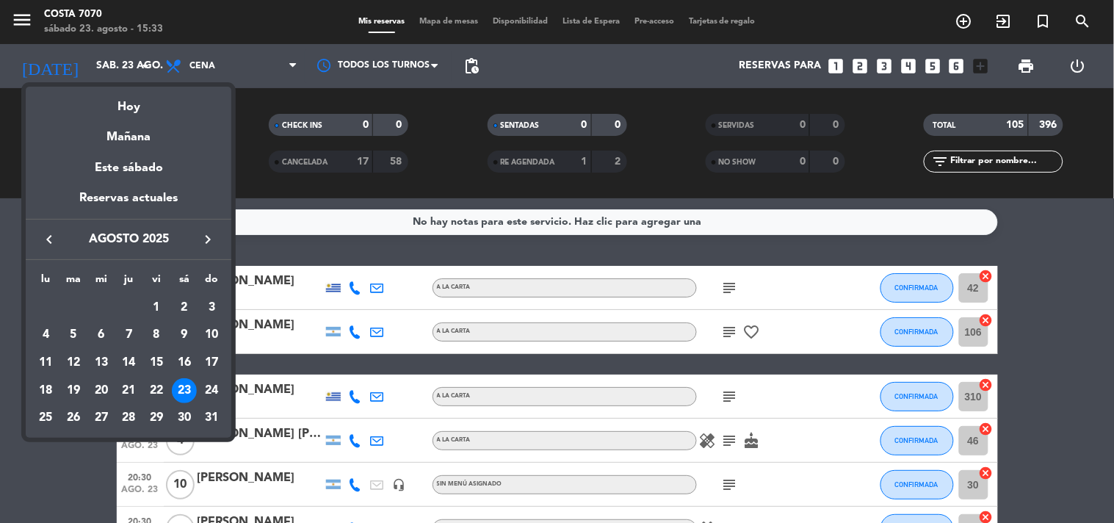
click at [213, 385] on div "24" at bounding box center [212, 390] width 25 height 25
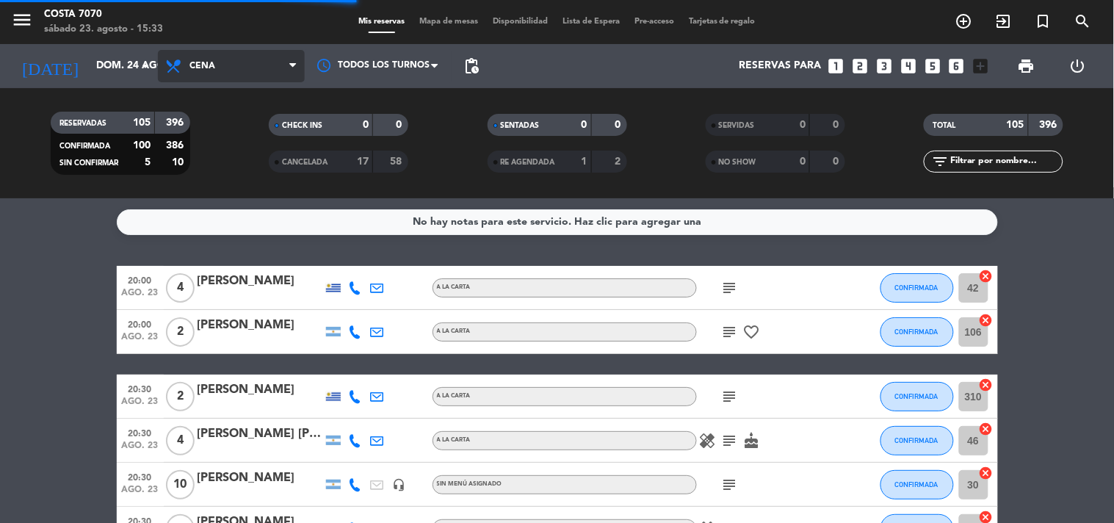
click at [277, 69] on span "Cena" at bounding box center [231, 66] width 147 height 32
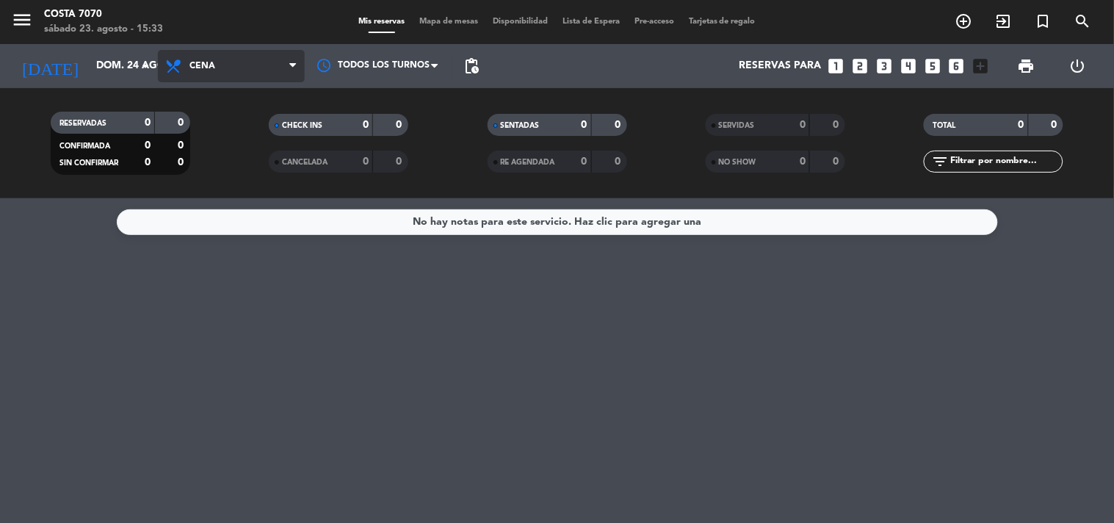
click at [257, 64] on span "Cena" at bounding box center [231, 66] width 147 height 32
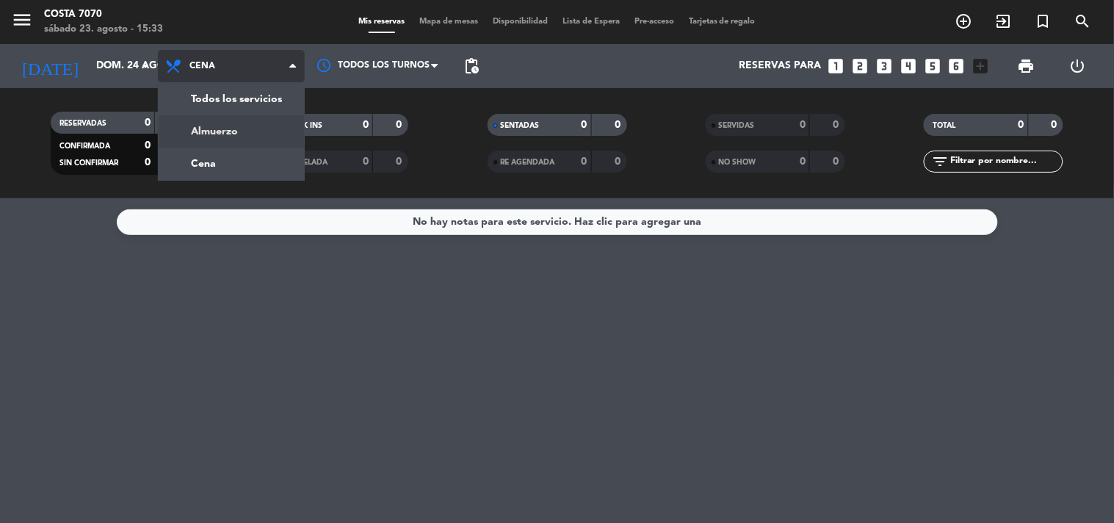
click at [242, 126] on div "menu Costa 7070 sábado 23. agosto - 15:33 Mis reservas Mapa de mesas Disponibil…" at bounding box center [557, 99] width 1114 height 198
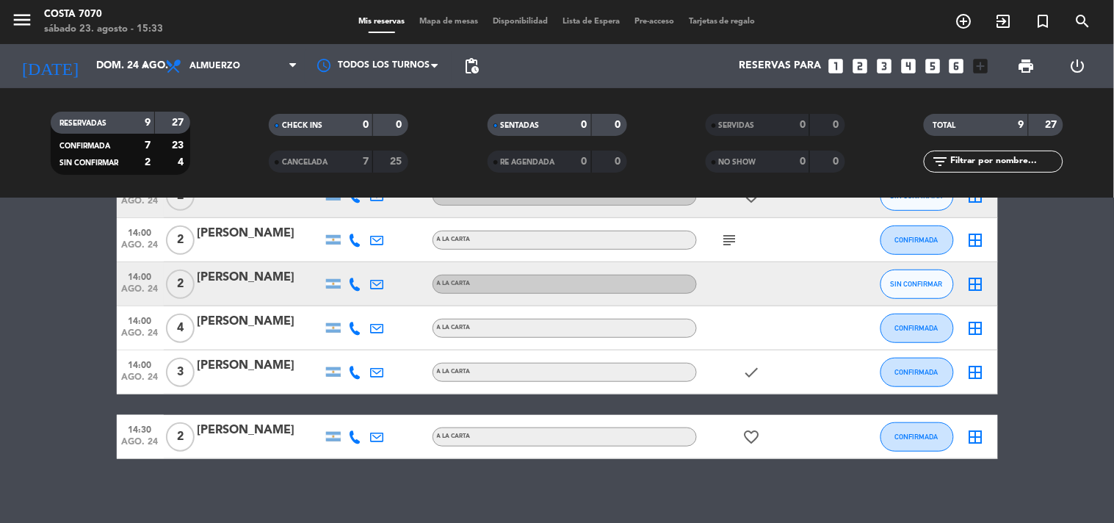
scroll to position [81, 0]
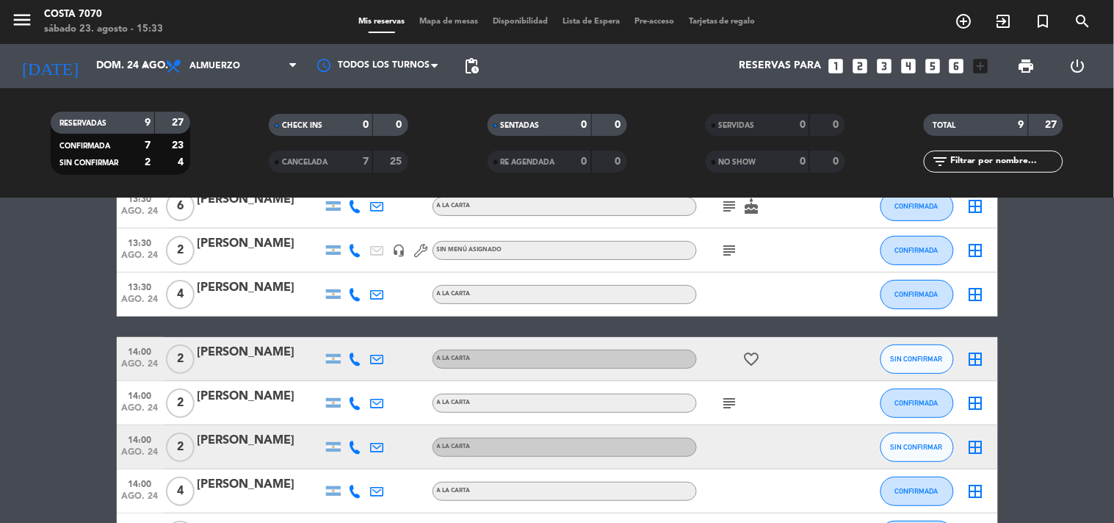
click at [358, 356] on icon at bounding box center [355, 358] width 13 height 13
click at [351, 345] on div "+541132890768 Copiar content_paste |" at bounding box center [364, 325] width 112 height 41
click at [349, 331] on span "Copiar" at bounding box center [344, 333] width 31 height 15
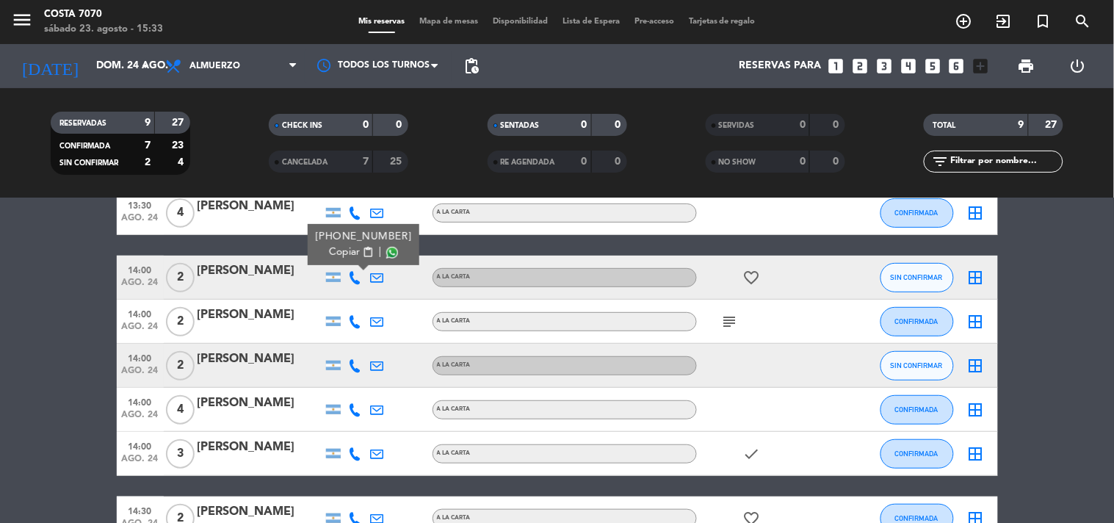
click at [350, 369] on div at bounding box center [355, 365] width 22 height 43
click at [355, 363] on icon at bounding box center [355, 365] width 13 height 13
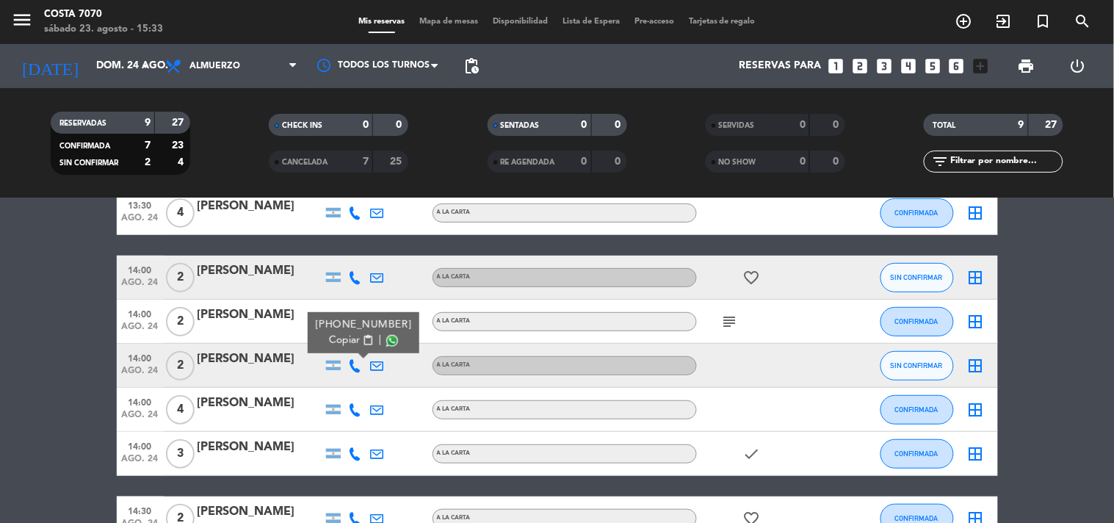
click at [352, 333] on button "Copiar content_paste" at bounding box center [351, 340] width 45 height 15
click at [71, 262] on bookings-row "13:30 ago. 24 6 Daniel Rojas A LA CARTA subject cake CONFIRMADA border_all 13:3…" at bounding box center [557, 321] width 1114 height 437
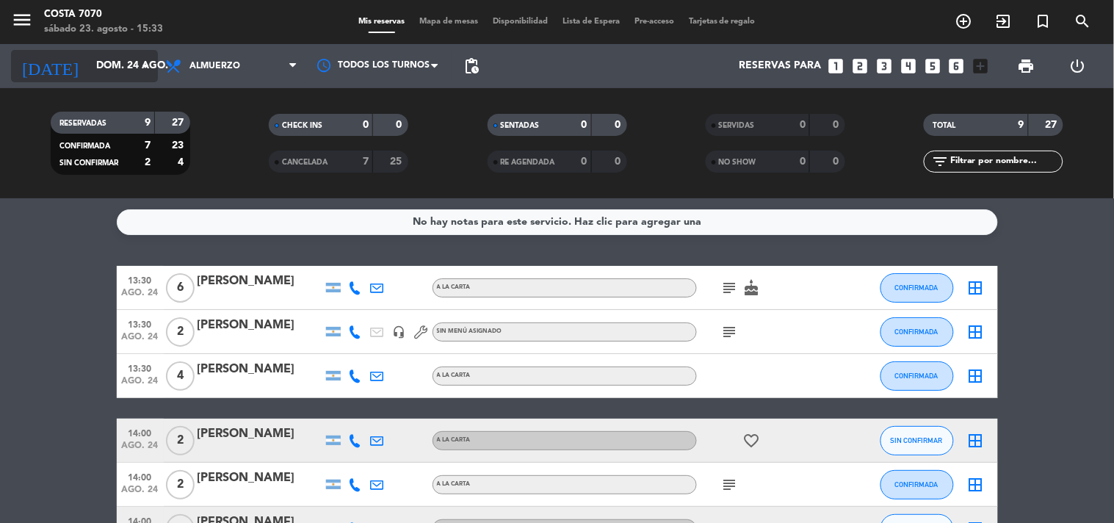
click at [115, 60] on input "dom. 24 ago." at bounding box center [158, 66] width 139 height 26
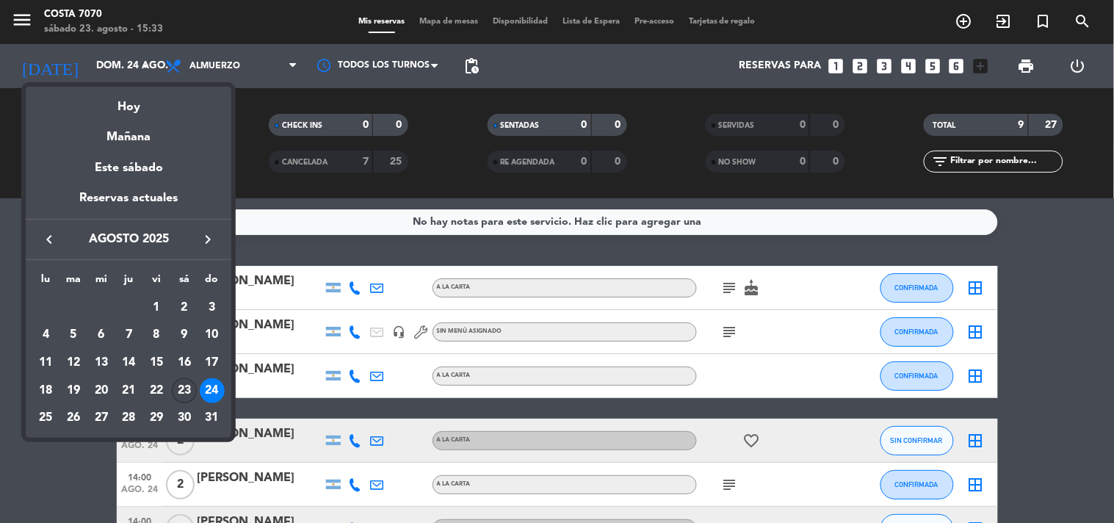
click at [188, 389] on div "23" at bounding box center [184, 390] width 25 height 25
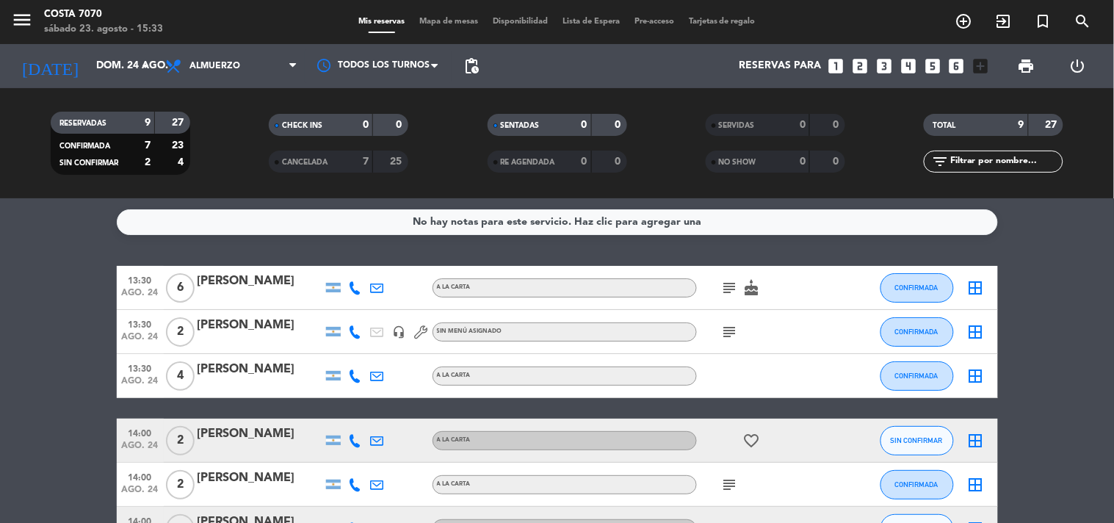
type input "sáb. 23 ago."
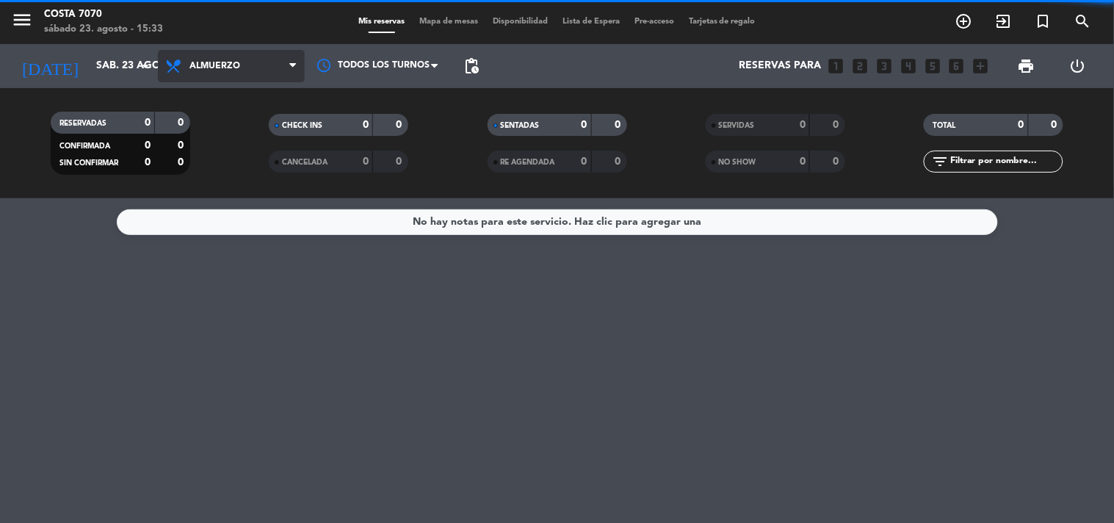
click at [272, 52] on span "Almuerzo" at bounding box center [231, 66] width 147 height 32
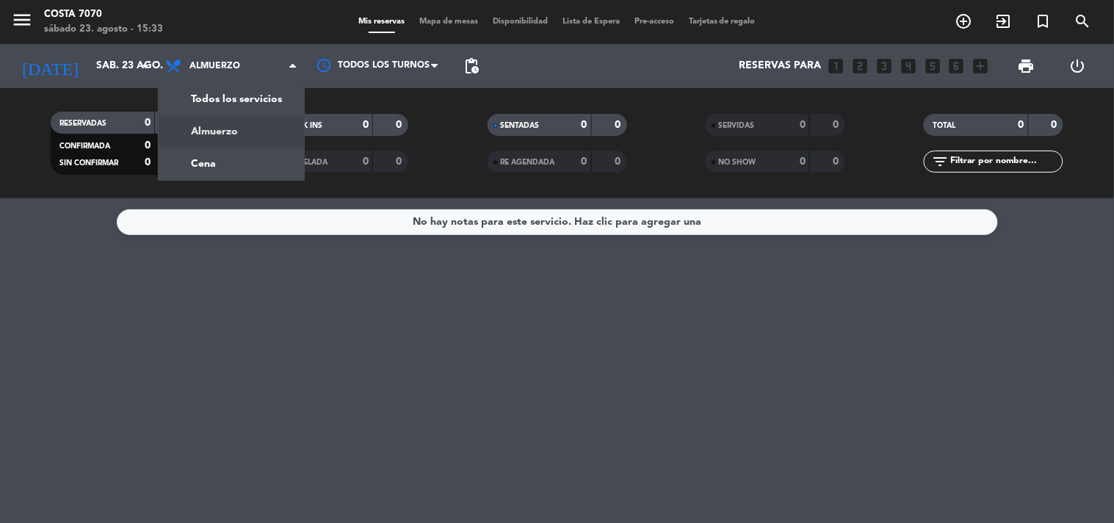
click at [261, 134] on div "menu Costa 7070 sábado 23. agosto - 15:33 Mis reservas Mapa de mesas Disponibil…" at bounding box center [557, 99] width 1114 height 198
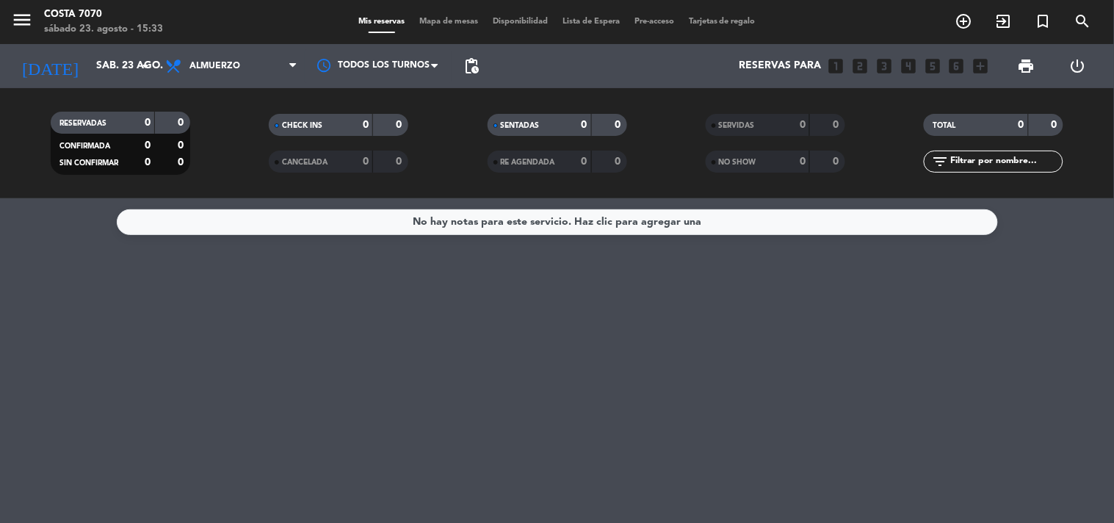
click at [254, 105] on div "CHECK INS 0 0 CANCELADA 0 0" at bounding box center [338, 143] width 218 height 81
click at [250, 87] on div "Todos los servicios Almuerzo Cena Almuerzo Todos los servicios Almuerzo Cena" at bounding box center [231, 66] width 147 height 44
click at [250, 75] on span "Almuerzo" at bounding box center [231, 66] width 147 height 32
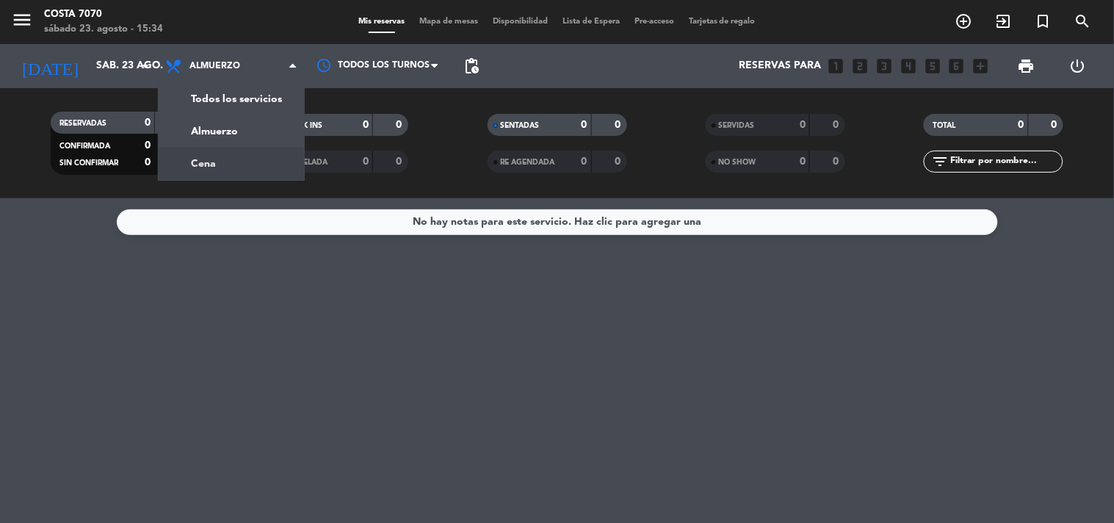
click at [242, 152] on div "menu Costa 7070 sábado 23. agosto - 15:34 Mis reservas Mapa de mesas Disponibil…" at bounding box center [557, 99] width 1114 height 198
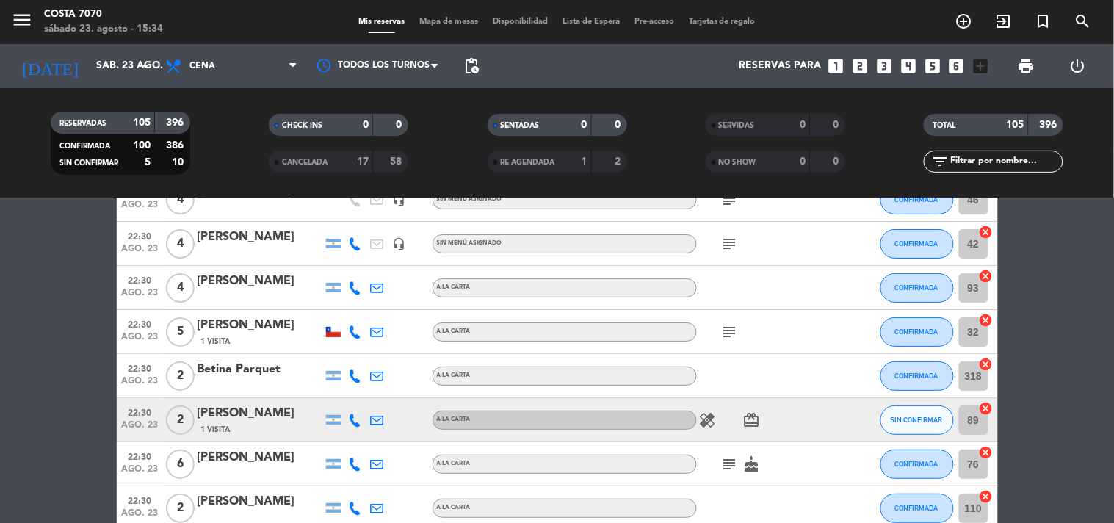
scroll to position [1550, 0]
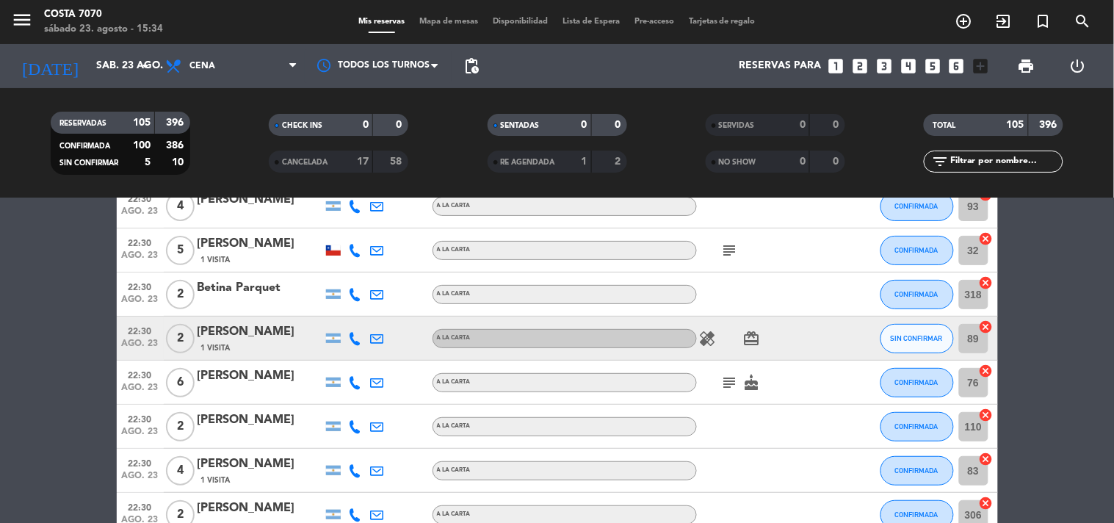
click at [353, 328] on div at bounding box center [355, 337] width 22 height 43
click at [354, 339] on icon at bounding box center [355, 338] width 13 height 13
click at [342, 307] on span "Copiar" at bounding box center [344, 312] width 31 height 15
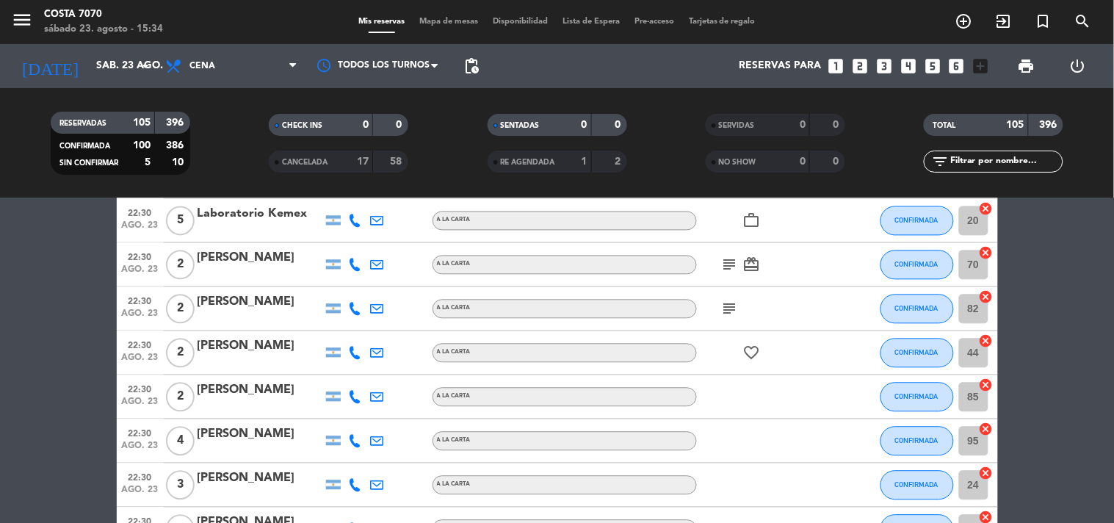
scroll to position [2038, 0]
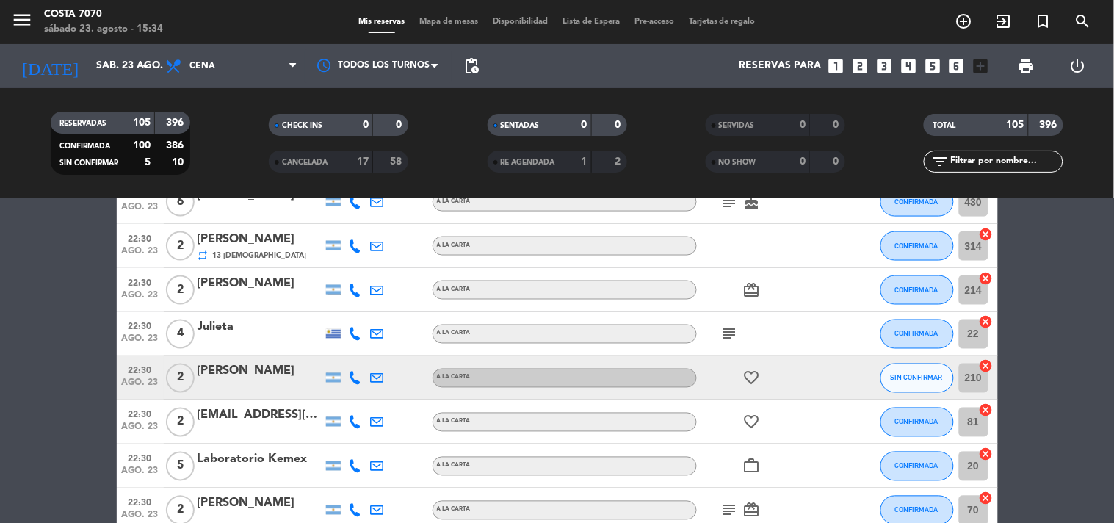
click at [358, 374] on icon at bounding box center [355, 377] width 13 height 13
click at [348, 335] on div "+541157720748" at bounding box center [363, 337] width 96 height 15
click at [362, 348] on span "content_paste" at bounding box center [367, 352] width 11 height 11
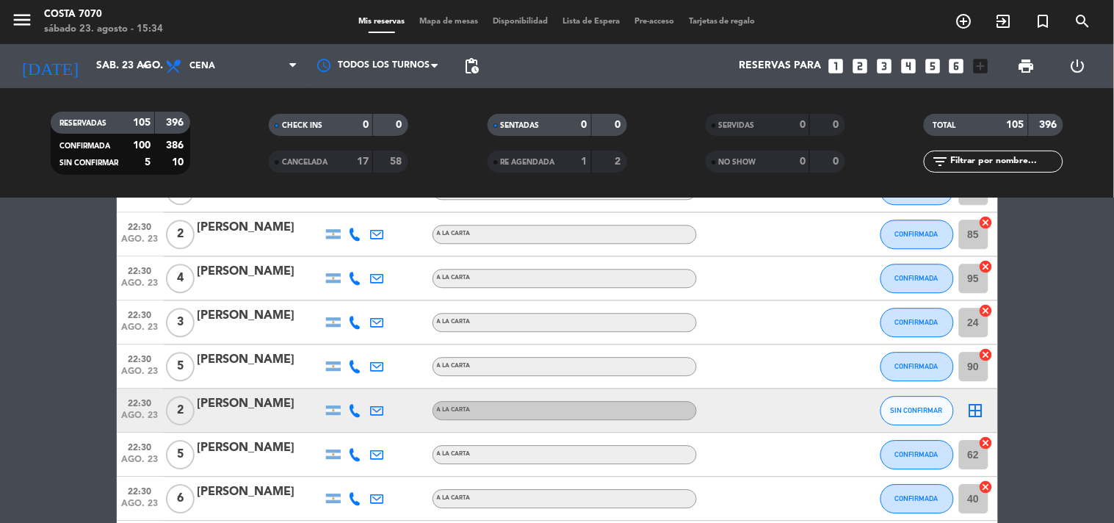
scroll to position [2528, 0]
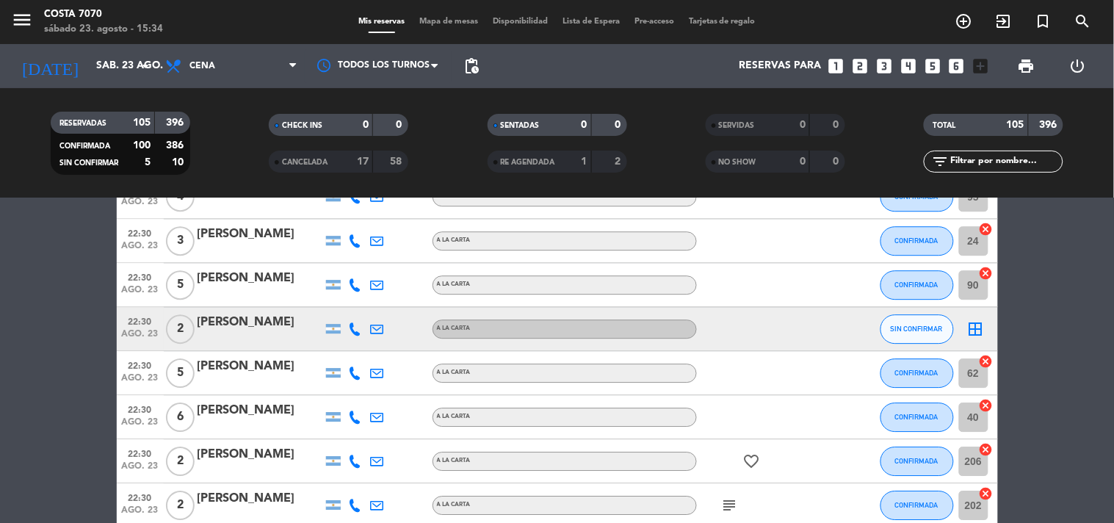
click at [361, 322] on icon at bounding box center [355, 328] width 13 height 13
click at [349, 299] on span "Copiar" at bounding box center [344, 303] width 31 height 15
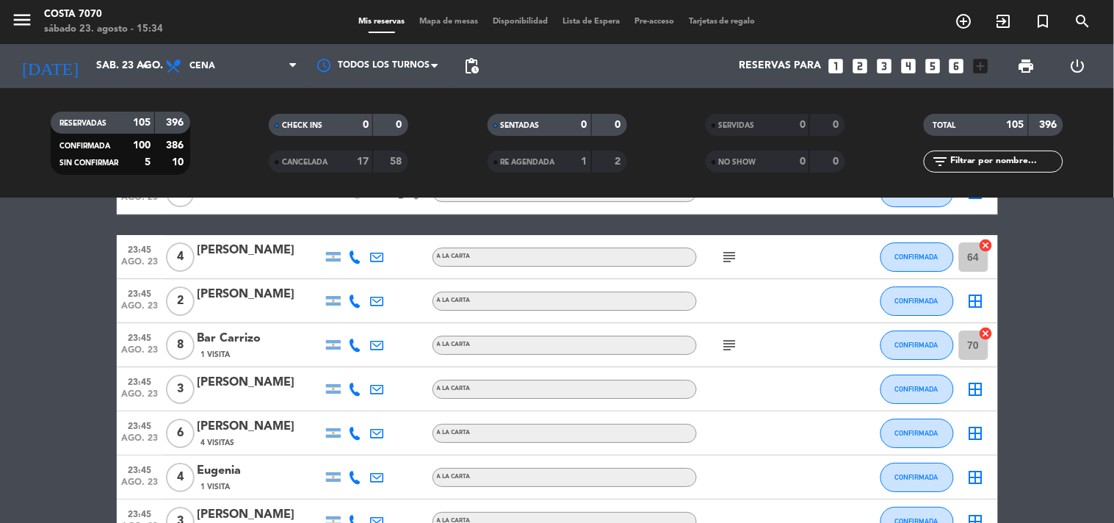
scroll to position [4604, 0]
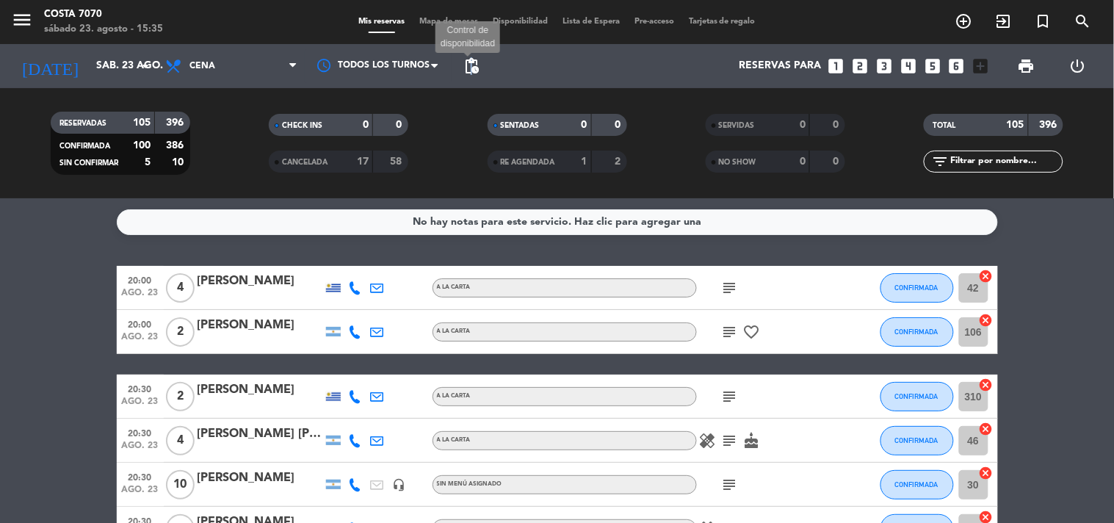
click at [468, 68] on span "pending_actions" at bounding box center [471, 66] width 18 height 18
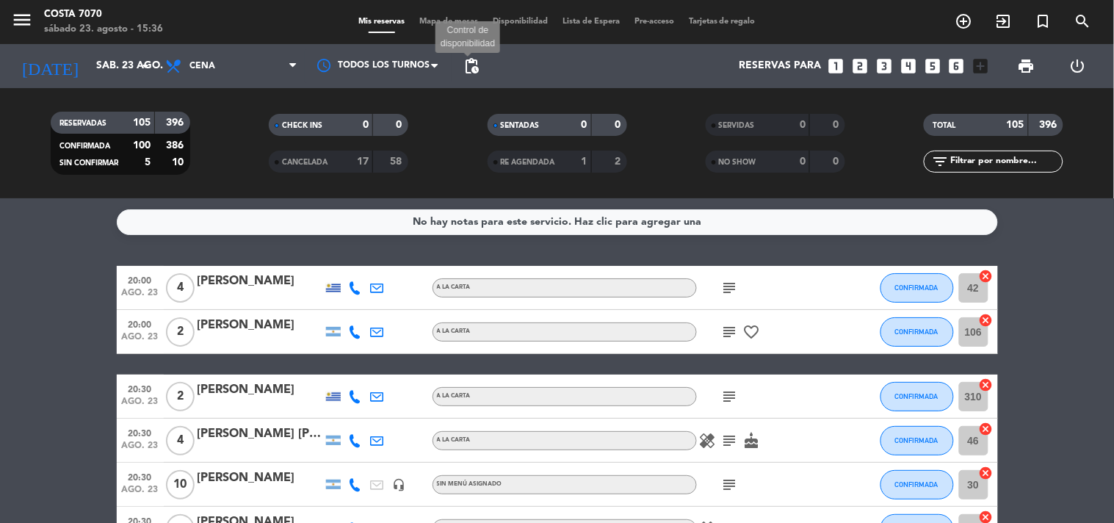
click at [477, 62] on span "pending_actions" at bounding box center [471, 66] width 18 height 18
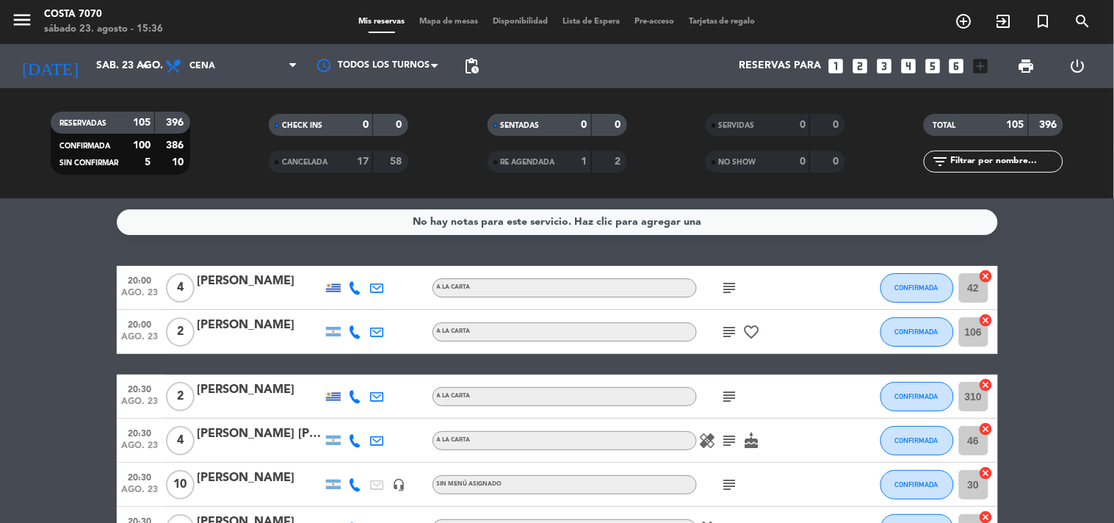
click at [55, 229] on service-notes "No hay notas para este servicio. Haz clic para agregar una" at bounding box center [557, 222] width 1114 height 26
click at [266, 480] on div "[PERSON_NAME]" at bounding box center [259, 477] width 125 height 19
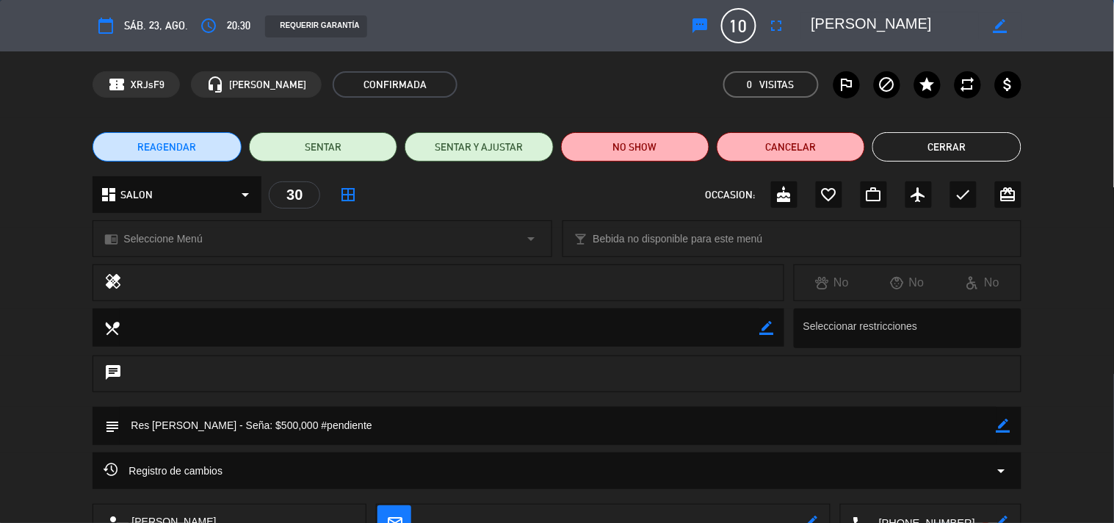
click at [1000, 421] on icon "border_color" at bounding box center [1003, 425] width 14 height 14
drag, startPoint x: 294, startPoint y: 429, endPoint x: 399, endPoint y: 429, distance: 105.0
click at [399, 429] on textarea at bounding box center [558, 425] width 876 height 37
paste textarea "122896069183"
type textarea "Res Jimena - Seña: $500,000 #122896069183"
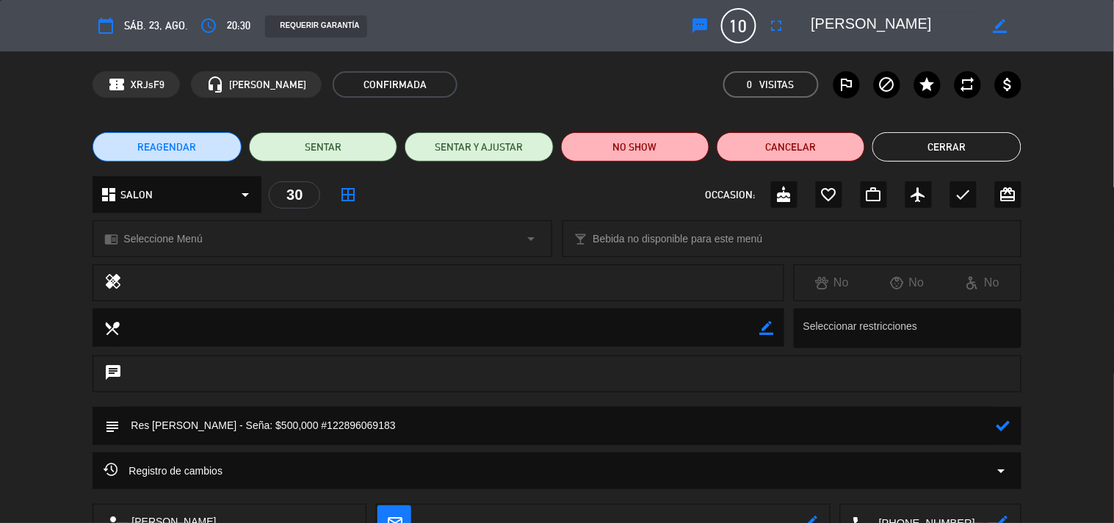
click at [1004, 424] on icon at bounding box center [1003, 425] width 14 height 14
click at [700, 26] on icon "sms" at bounding box center [700, 26] width 18 height 18
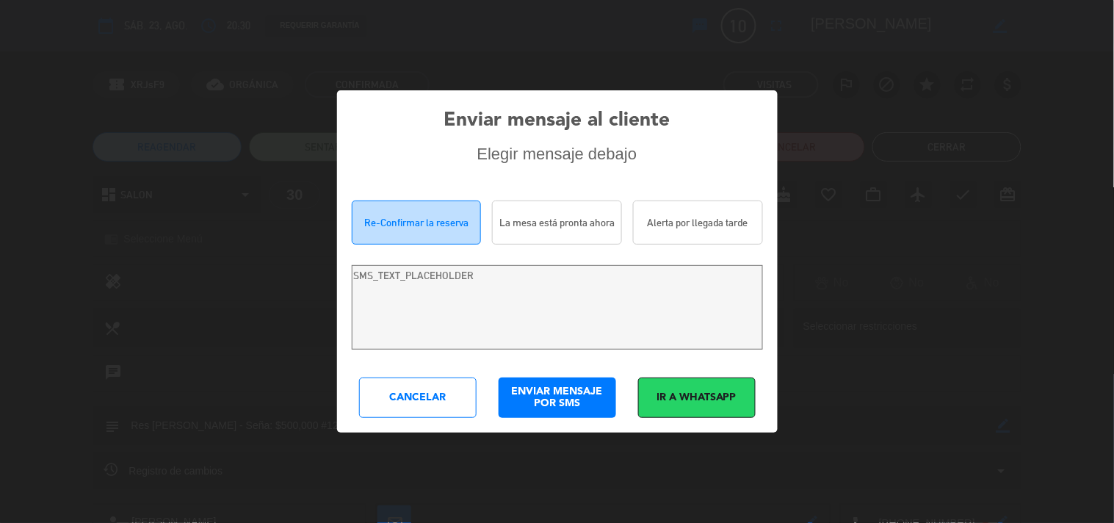
type textarea "Hola Ana Reis! Estamos escribiendo para re-confirmar su reserva en Costa 7070 p…"
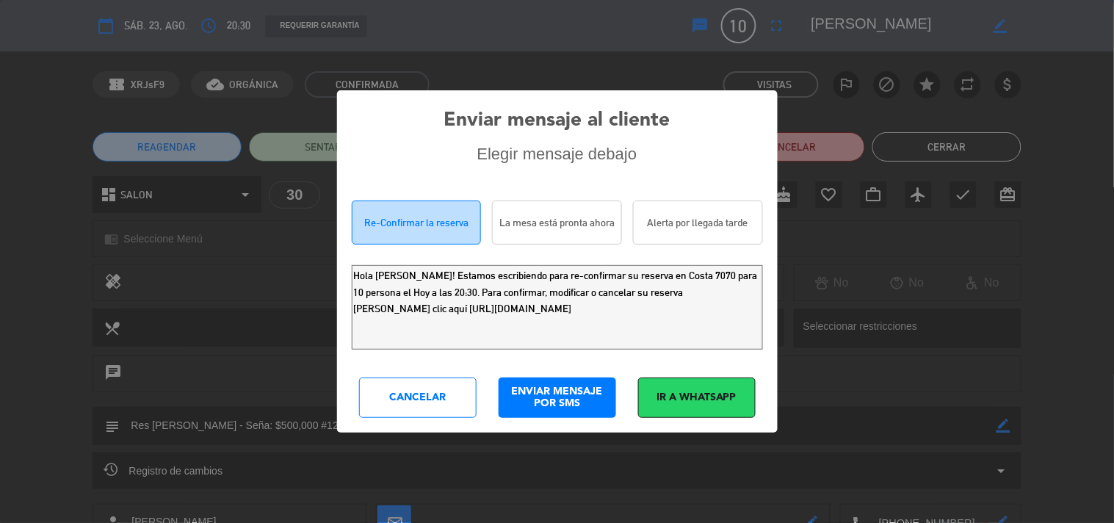
drag, startPoint x: 664, startPoint y: 316, endPoint x: 0, endPoint y: 150, distance: 684.9
click at [0, 179] on div "Enviar mensaje al cliente Elegir mensaje debajo Re-Confirmar la reserva La mesa…" at bounding box center [557, 261] width 1114 height 523
click at [423, 371] on div "Enviar mensaje al cliente Elegir mensaje debajo Re-Confirmar la reserva La mesa…" at bounding box center [557, 260] width 440 height 341
click at [415, 406] on div "Cancelar" at bounding box center [417, 397] width 117 height 40
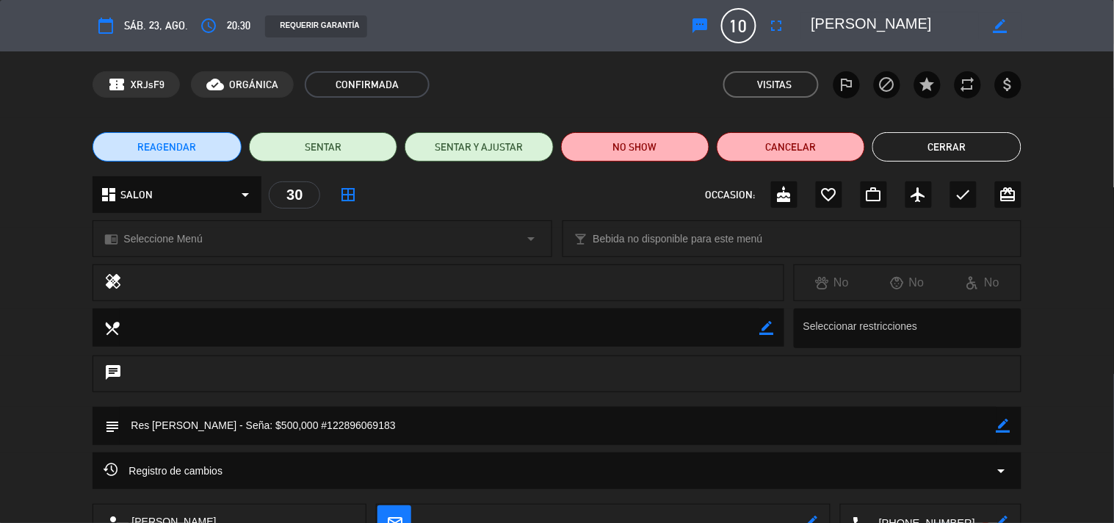
click at [995, 153] on button "Cerrar" at bounding box center [946, 146] width 148 height 29
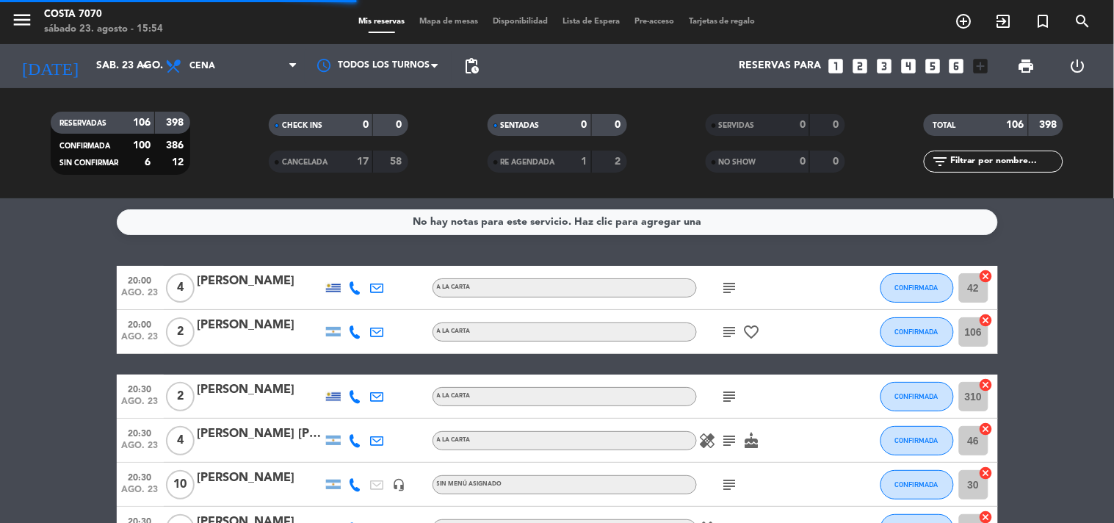
click at [1008, 153] on input "text" at bounding box center [1005, 161] width 114 height 16
type input "n"
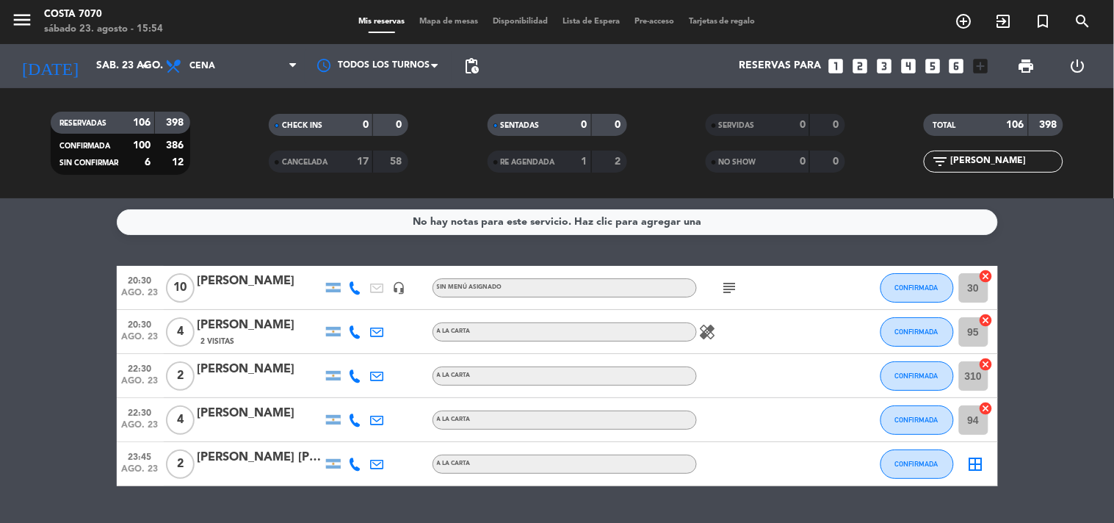
click at [235, 268] on div "20:30 ago. 23 10 Ana Reis headset_mic Sin menú asignado subject CONFIRMADA 30 c…" at bounding box center [557, 288] width 881 height 44
drag, startPoint x: 980, startPoint y: 160, endPoint x: 634, endPoint y: 81, distance: 354.7
click at [640, 81] on div "menu Costa 7070 sábado 23. agosto - 15:55 Mis reservas Mapa de mesas Disponibil…" at bounding box center [557, 99] width 1114 height 198
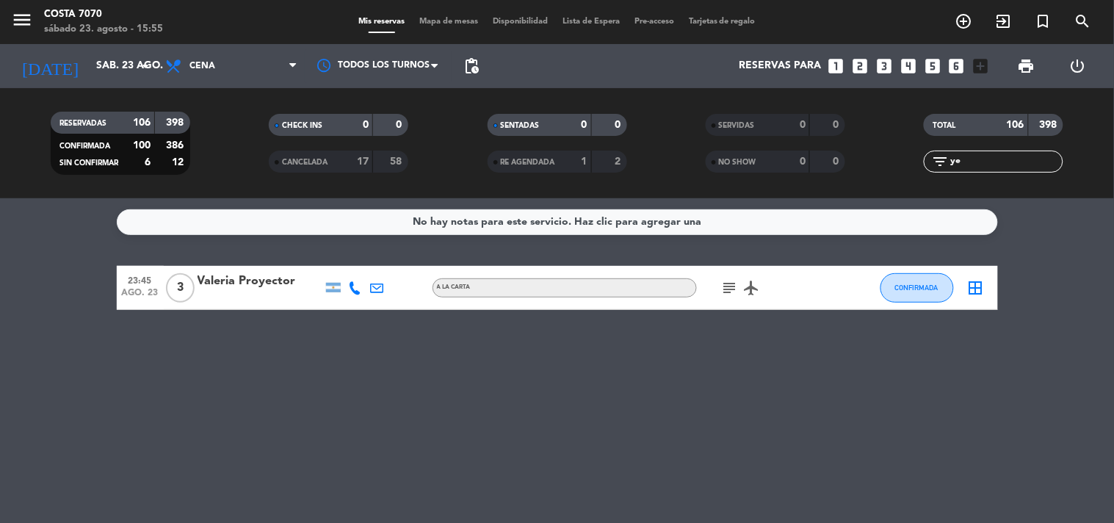
type input "y"
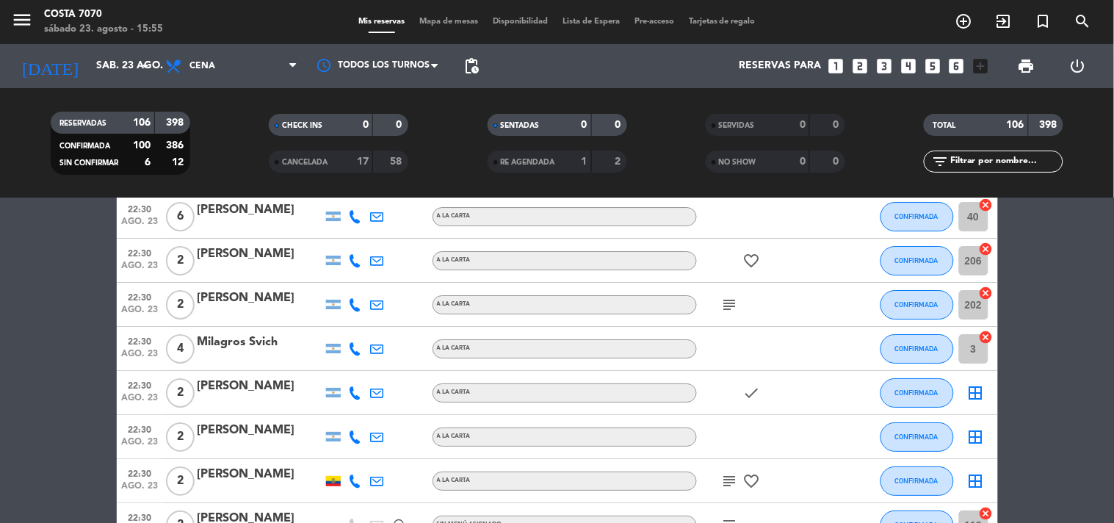
scroll to position [3262, 0]
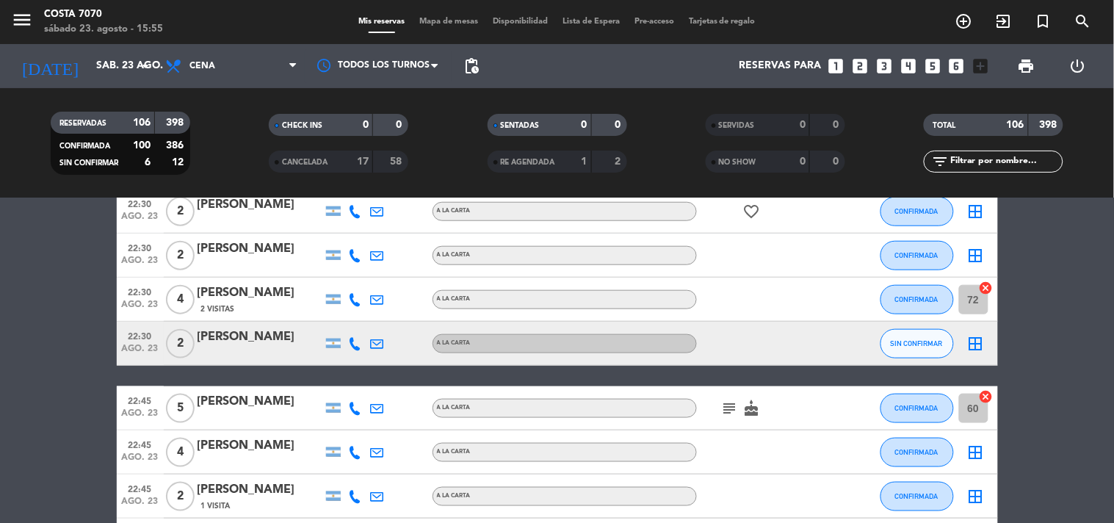
click at [261, 303] on div "2 Visitas" at bounding box center [259, 308] width 125 height 12
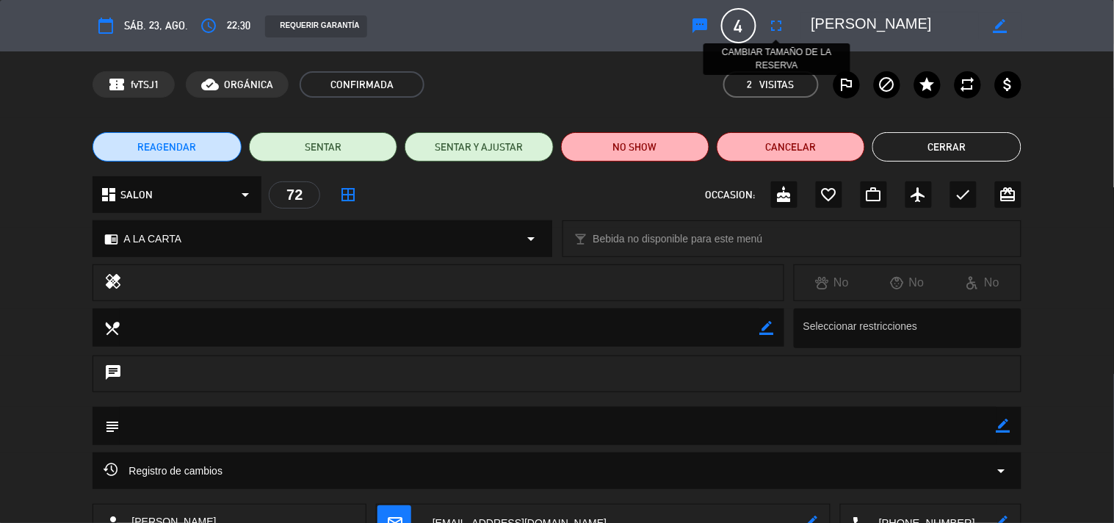
click at [775, 31] on icon "fullscreen" at bounding box center [777, 26] width 18 height 18
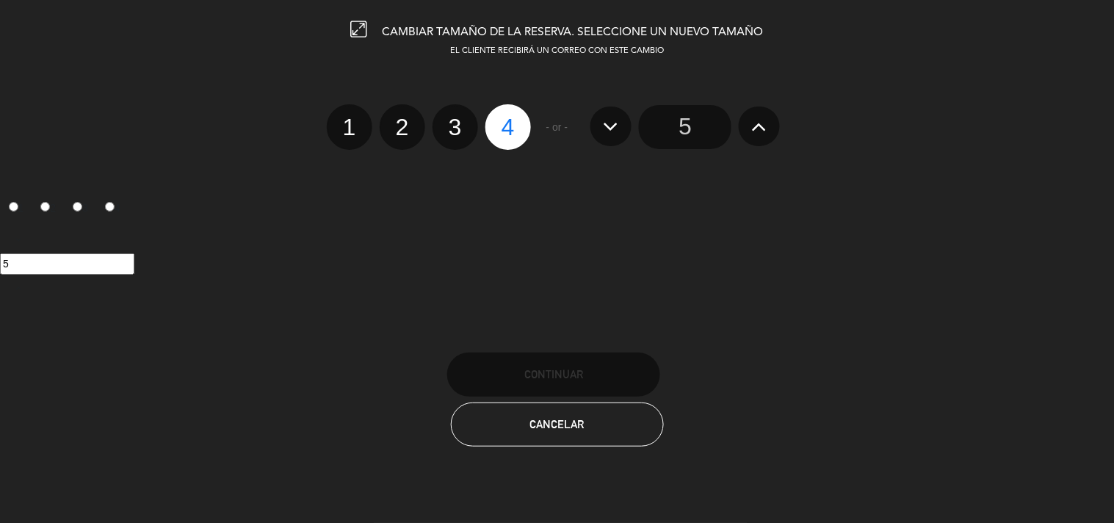
click at [407, 133] on label "2" at bounding box center [402, 127] width 46 height 46
click at [405, 119] on input "2" at bounding box center [401, 114] width 10 height 10
radio input "true"
radio input "false"
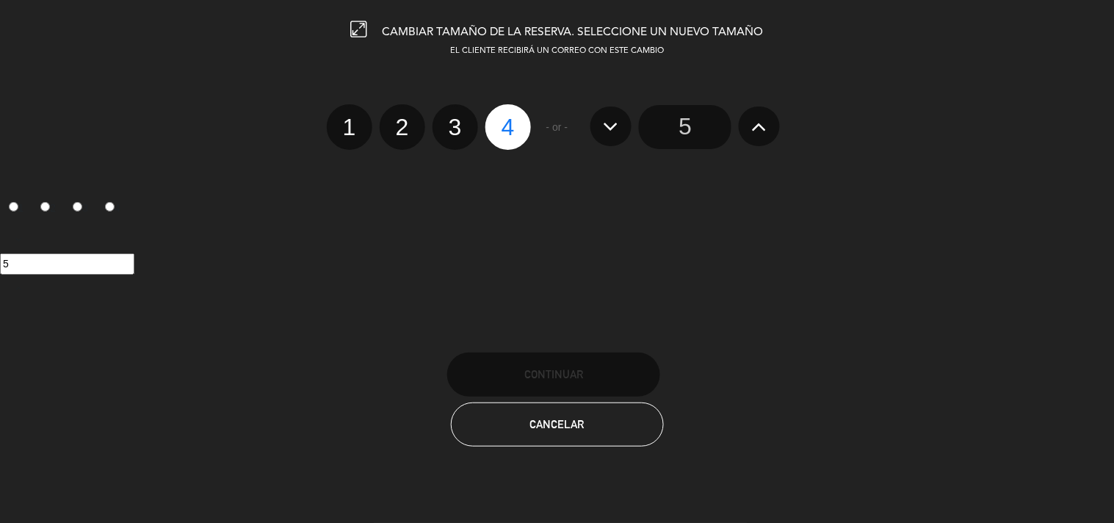
radio input "false"
radio input "true"
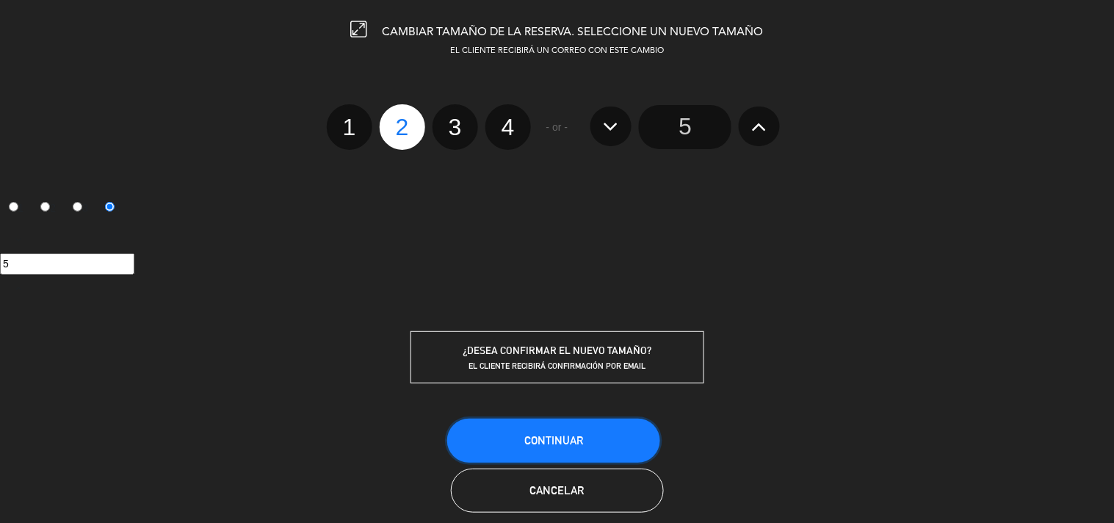
click at [561, 435] on span "Continuar" at bounding box center [553, 440] width 59 height 12
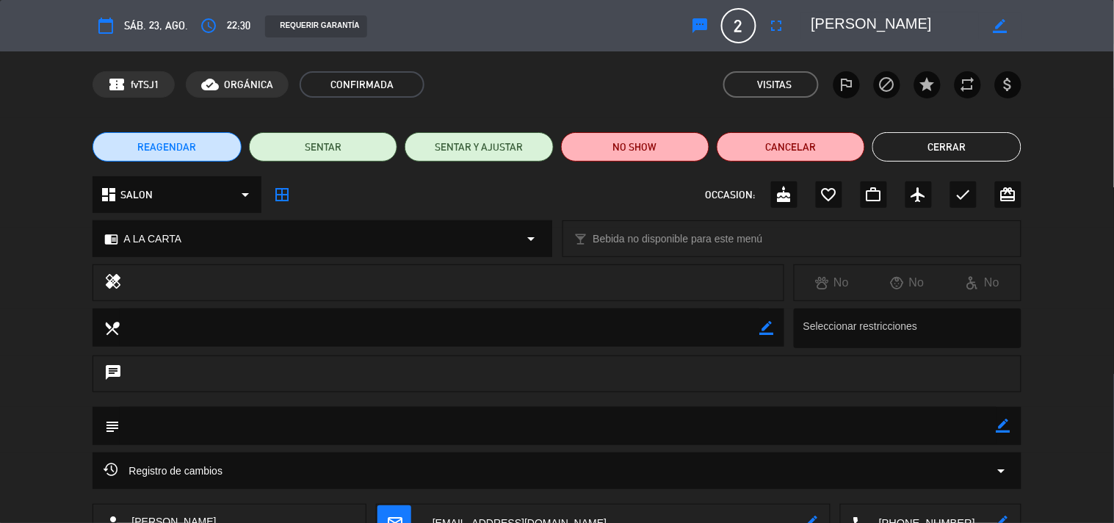
drag, startPoint x: 945, startPoint y: 149, endPoint x: 893, endPoint y: 154, distance: 52.4
click at [947, 149] on button "Cerrar" at bounding box center [946, 146] width 148 height 29
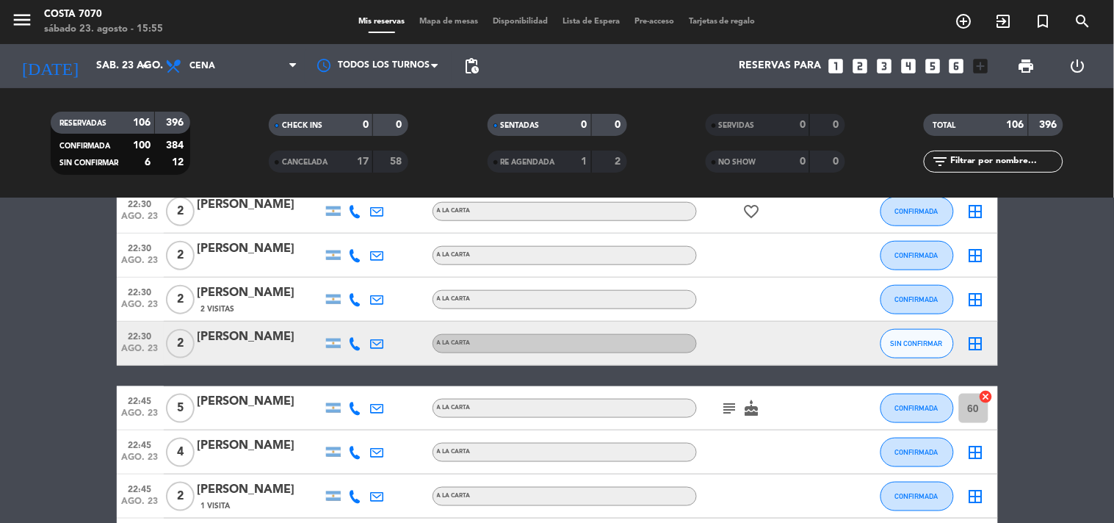
click at [355, 339] on icon at bounding box center [355, 343] width 13 height 13
click at [342, 325] on span "Copiar" at bounding box center [344, 317] width 31 height 15
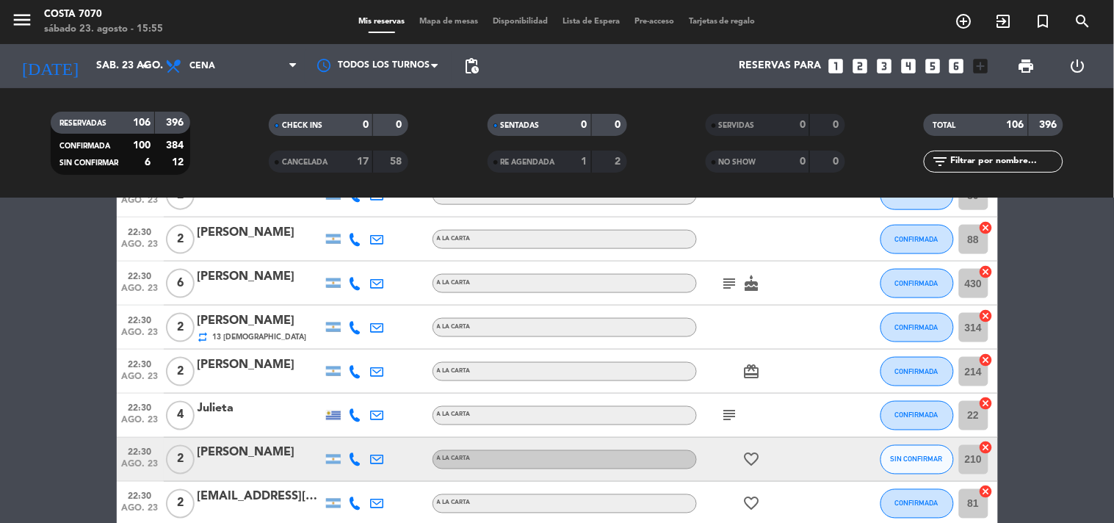
scroll to position [1386, 0]
